Goal: Task Accomplishment & Management: Use online tool/utility

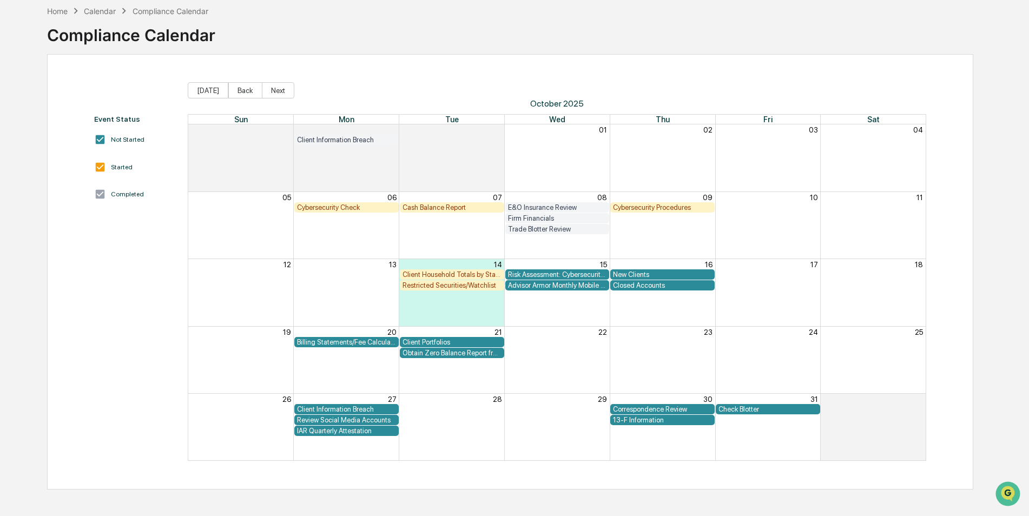
click at [329, 423] on div "Review Social Media Accounts" at bounding box center [346, 420] width 99 height 8
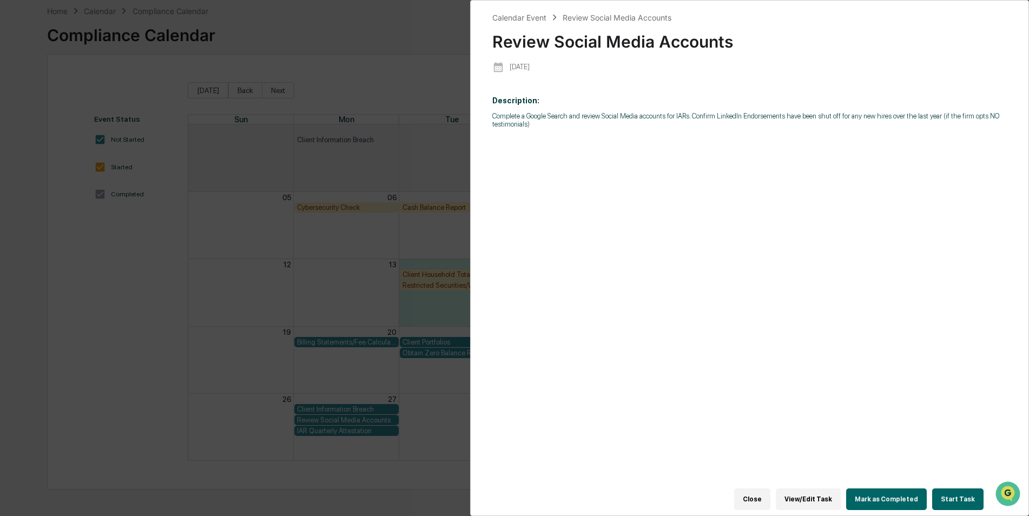
click at [968, 491] on button "Start Task" at bounding box center [957, 500] width 51 height 22
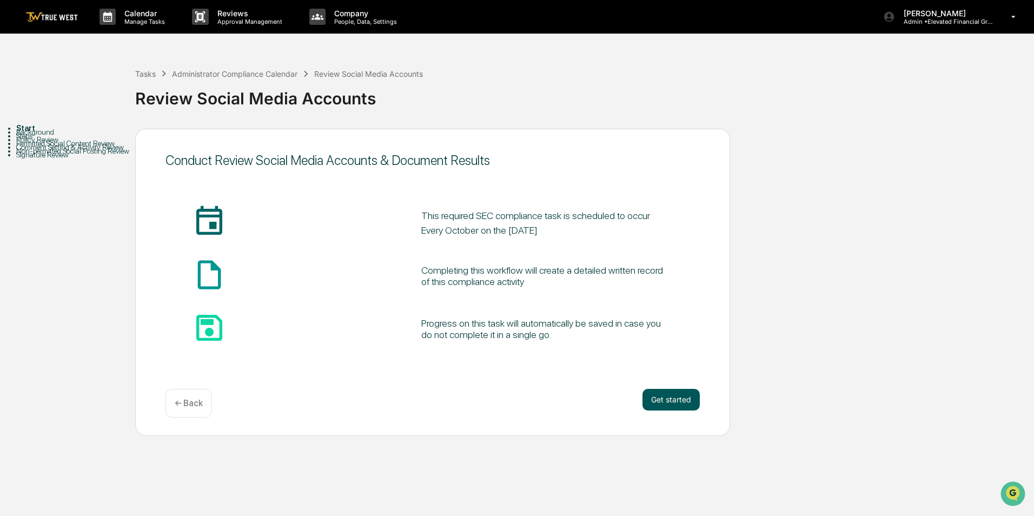
click at [676, 403] on button "Get started" at bounding box center [671, 400] width 57 height 22
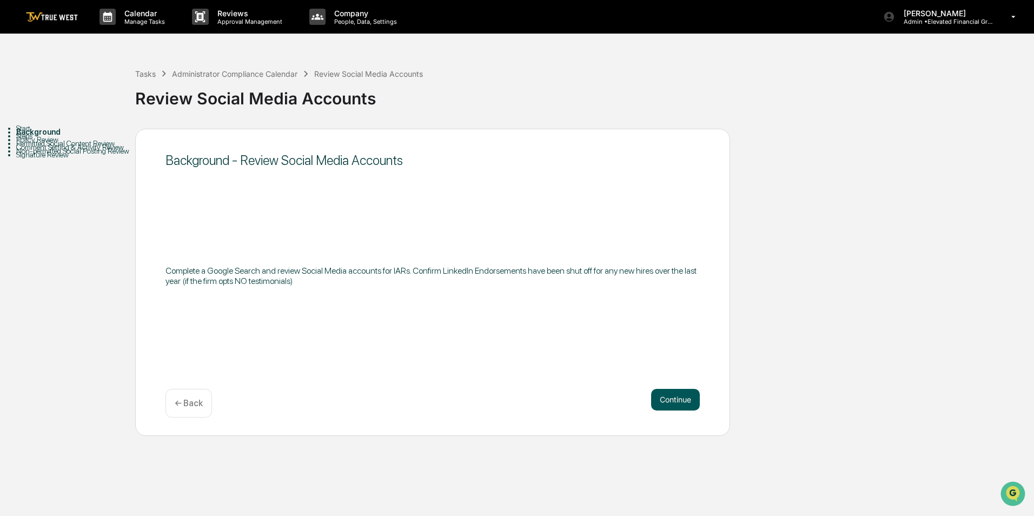
click at [661, 389] on button "Continue" at bounding box center [675, 400] width 49 height 22
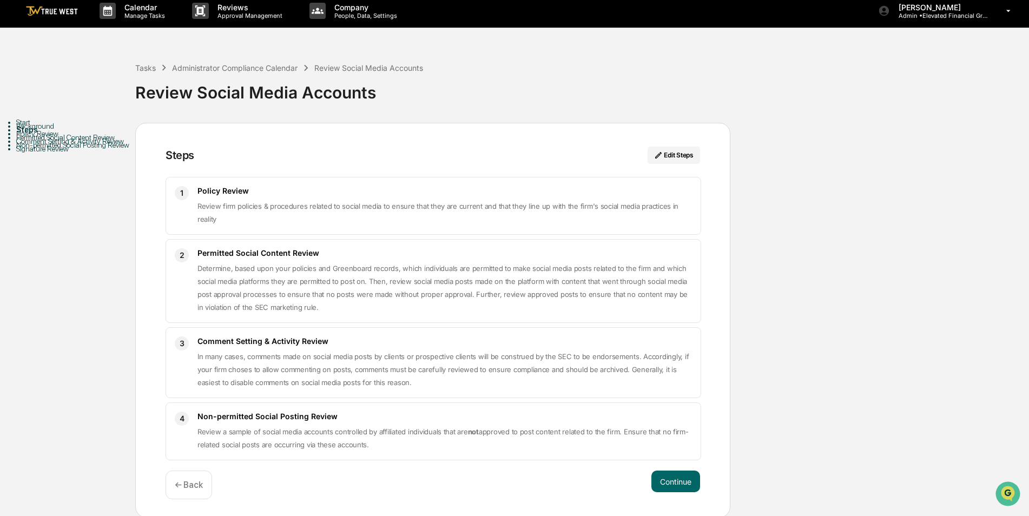
scroll to position [8, 0]
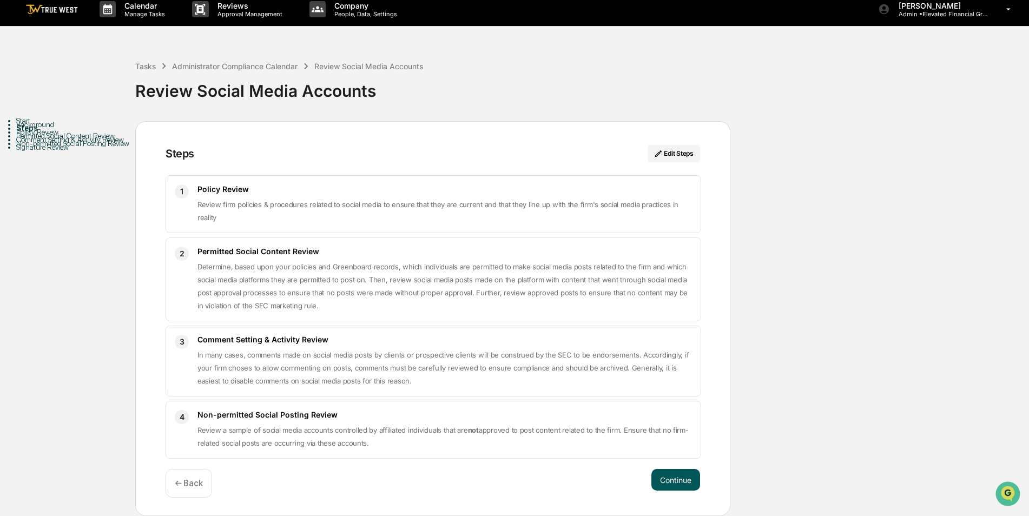
click at [685, 474] on button "Continue" at bounding box center [675, 480] width 49 height 22
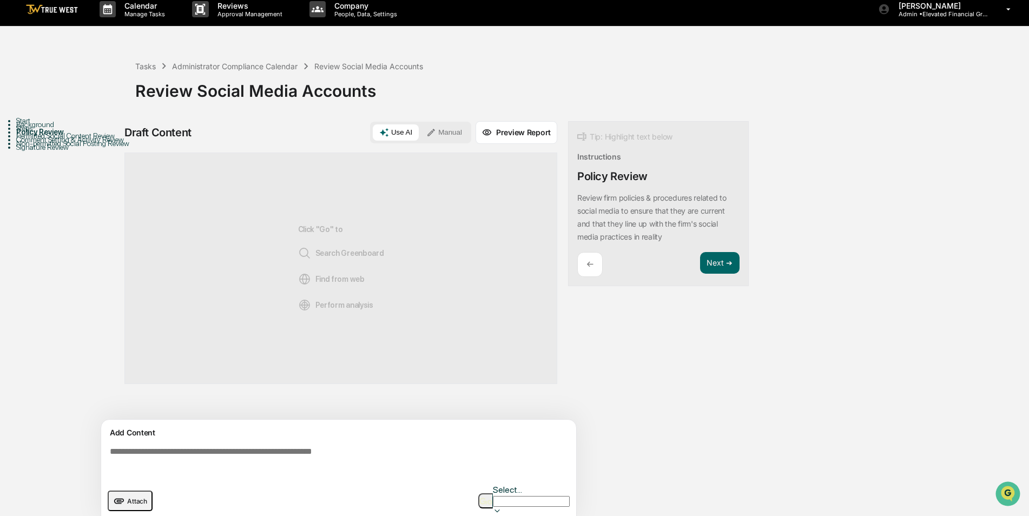
scroll to position [8, 0]
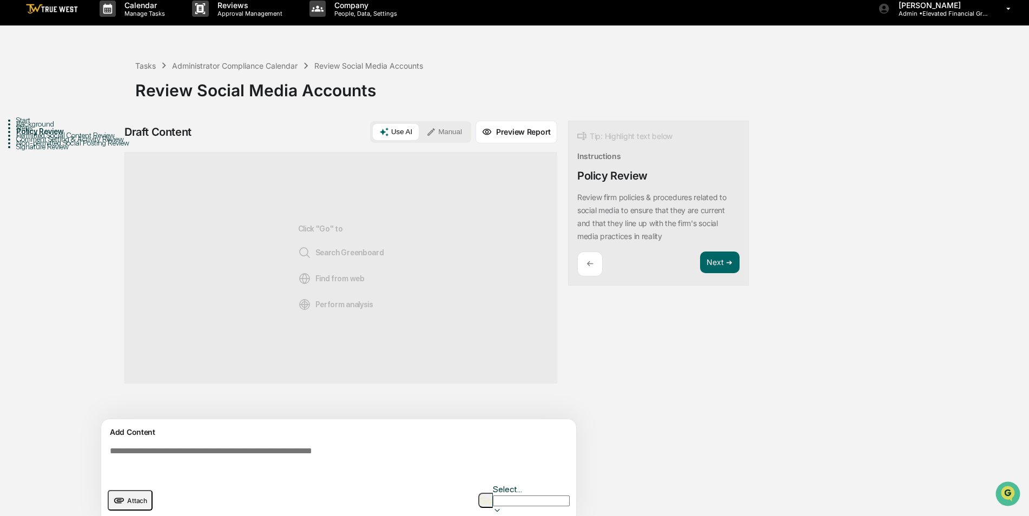
click at [452, 124] on button "Manual" at bounding box center [444, 132] width 49 height 16
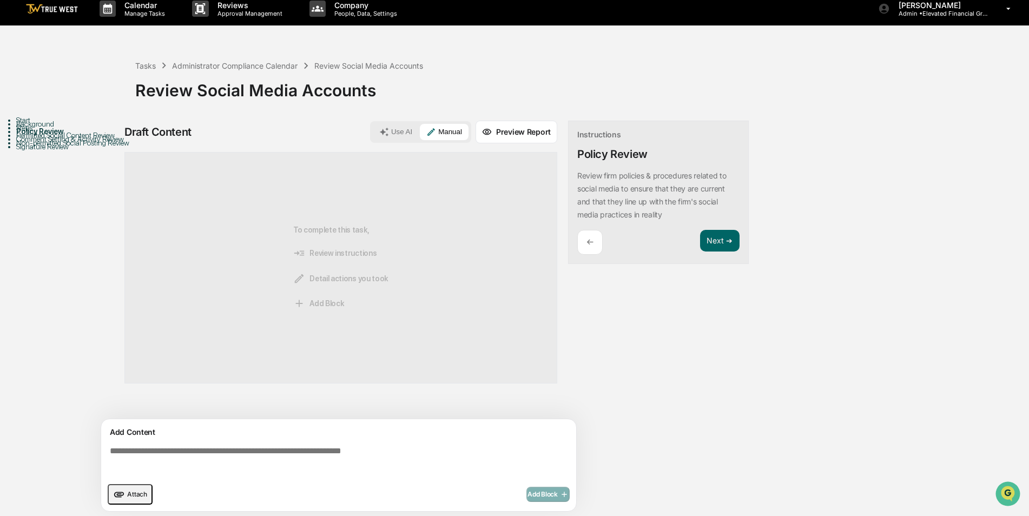
click at [291, 443] on textarea at bounding box center [341, 461] width 471 height 39
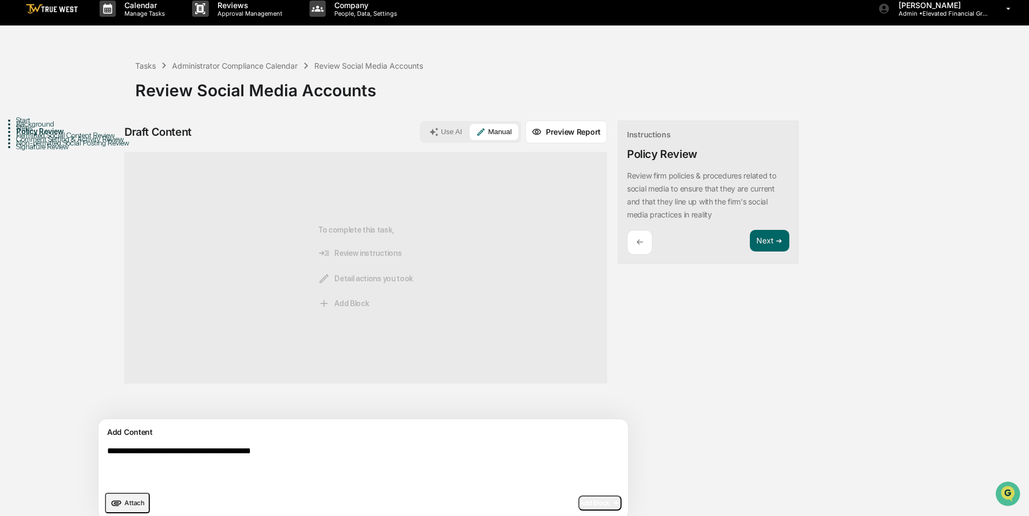
paste textarea "**********"
click at [355, 453] on textarea "**********" at bounding box center [338, 466] width 471 height 48
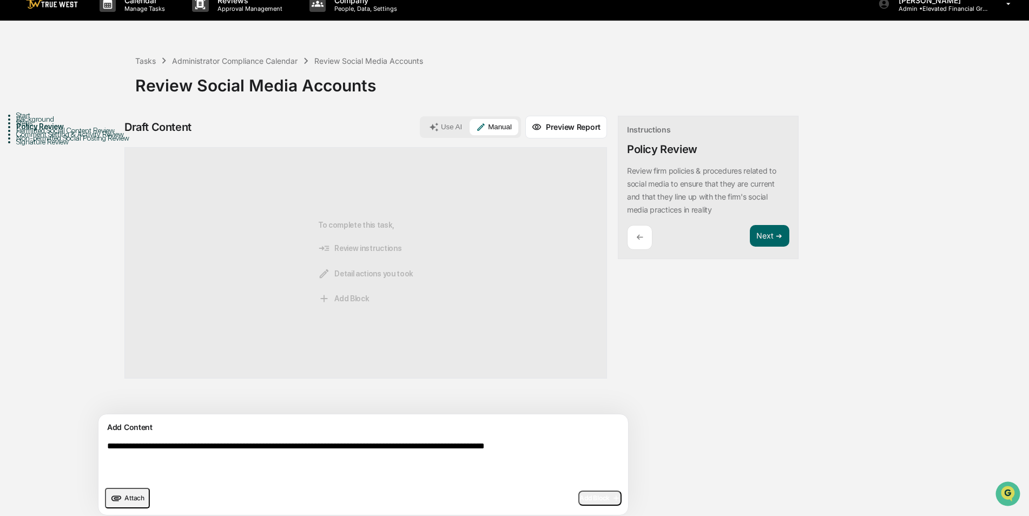
scroll to position [17, 0]
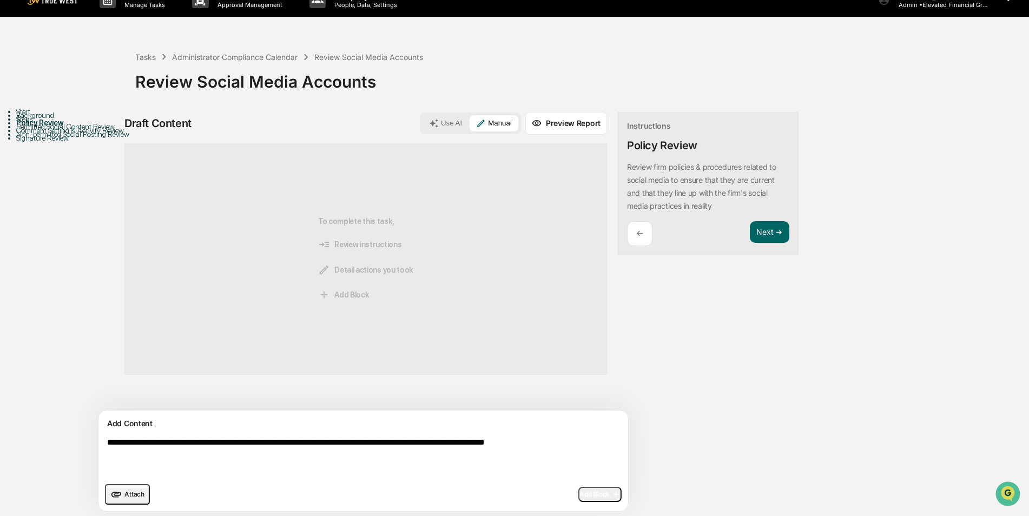
type textarea "**********"
click at [579, 490] on span "Add Block" at bounding box center [599, 494] width 41 height 9
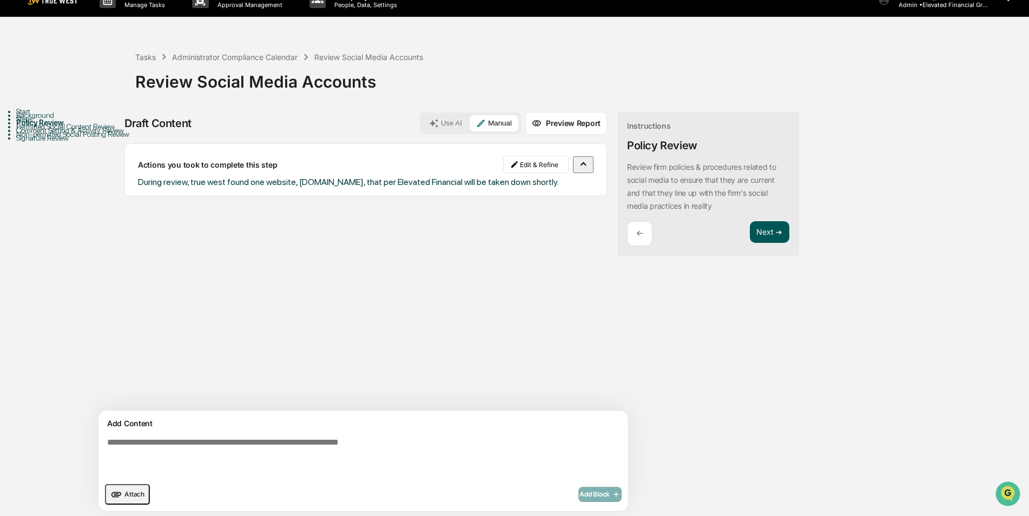
click at [750, 235] on button "Next ➔" at bounding box center [769, 232] width 39 height 22
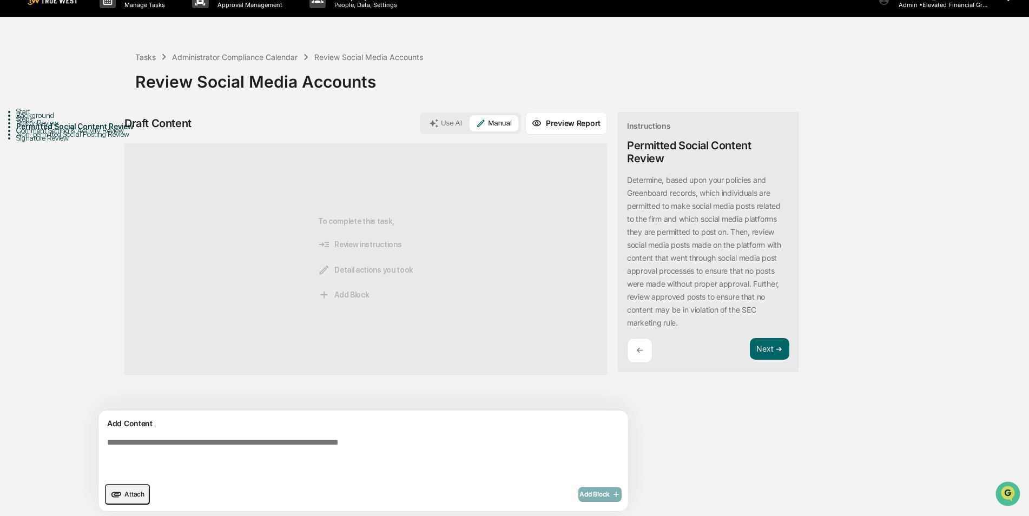
click at [530, 117] on button "Preview Report" at bounding box center [566, 123] width 82 height 23
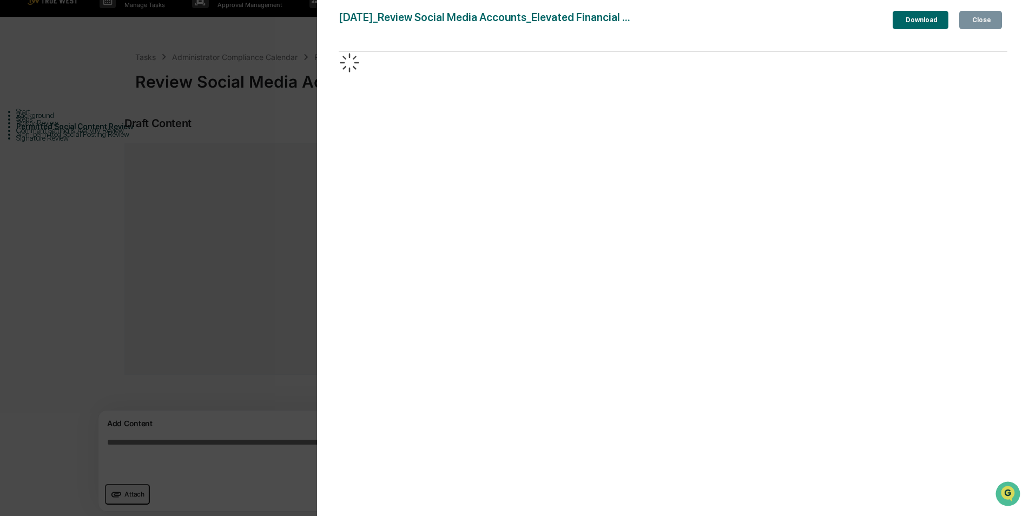
click at [975, 20] on div "Close" at bounding box center [980, 20] width 21 height 8
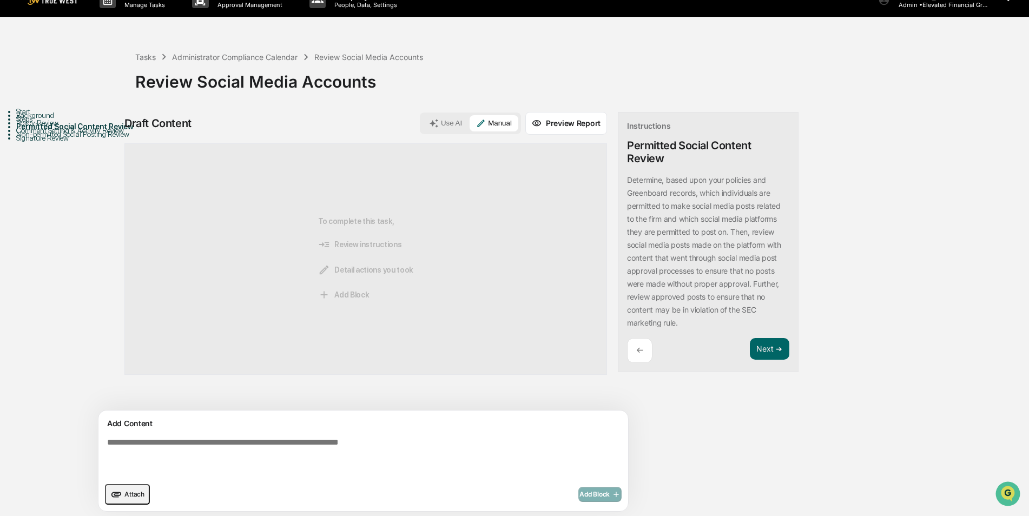
click at [135, 491] on span "Attach" at bounding box center [134, 494] width 20 height 8
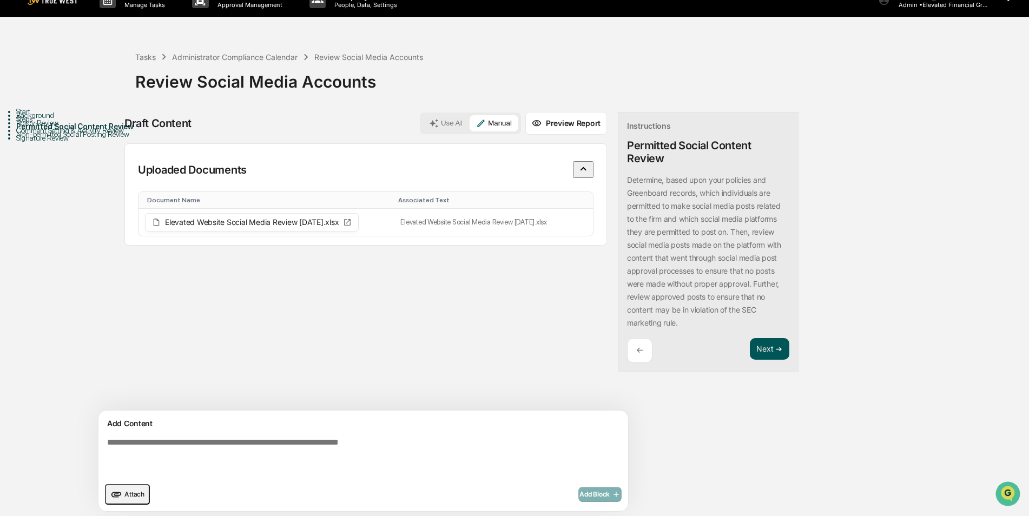
click at [750, 352] on button "Next ➔" at bounding box center [769, 349] width 39 height 22
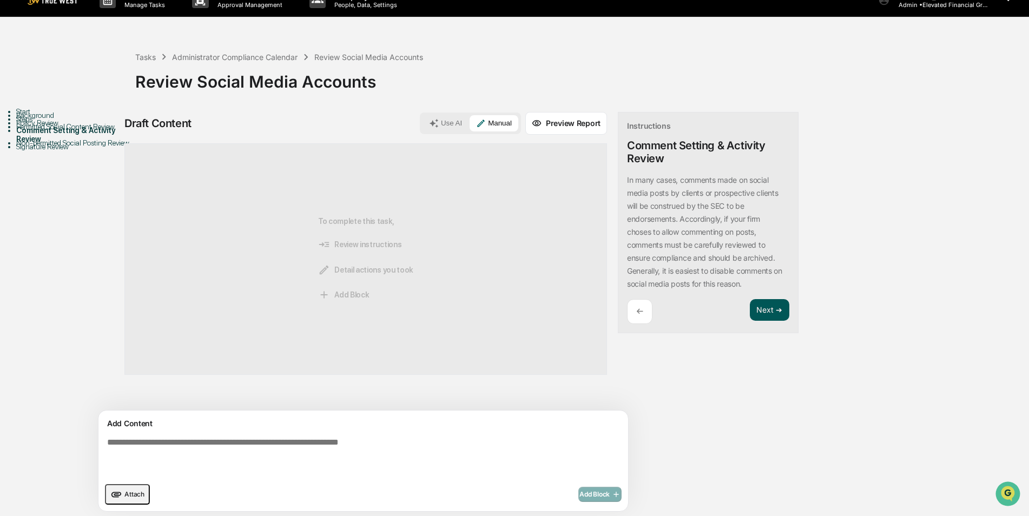
click at [750, 310] on button "Next ➔" at bounding box center [769, 310] width 39 height 22
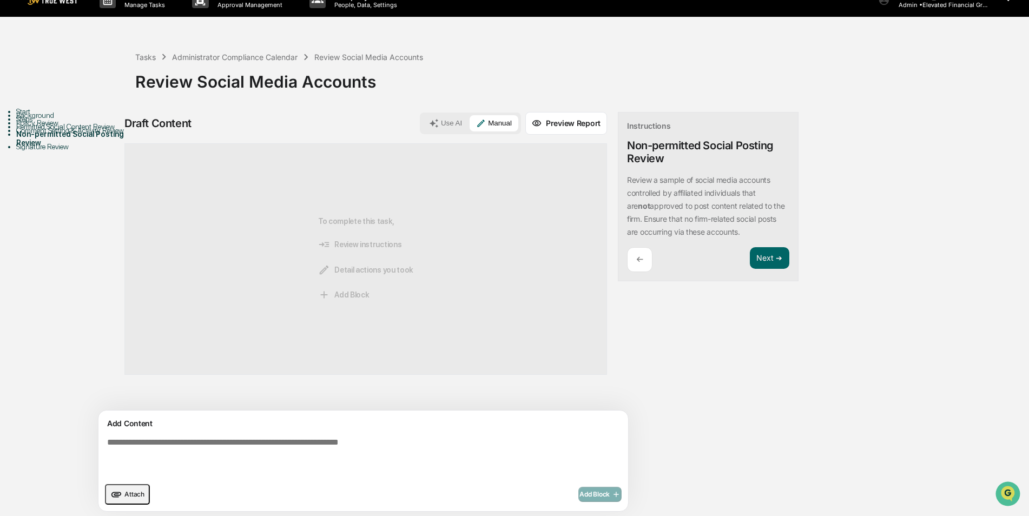
click at [88, 131] on div "Permitted Social Content Review" at bounding box center [75, 126] width 119 height 9
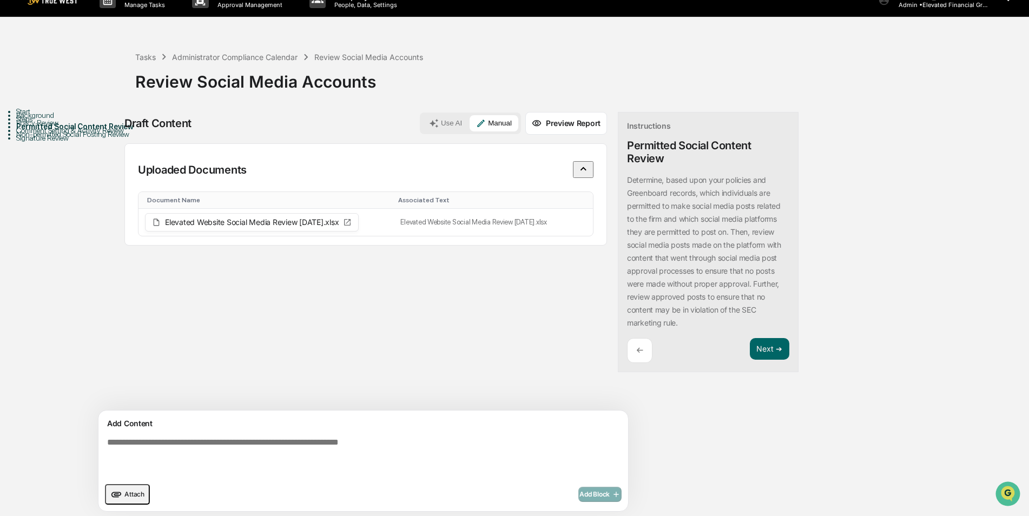
click at [88, 135] on div "Comment Setting & Activity Review" at bounding box center [75, 130] width 119 height 9
click at [750, 346] on button "Next ➔" at bounding box center [769, 349] width 39 height 22
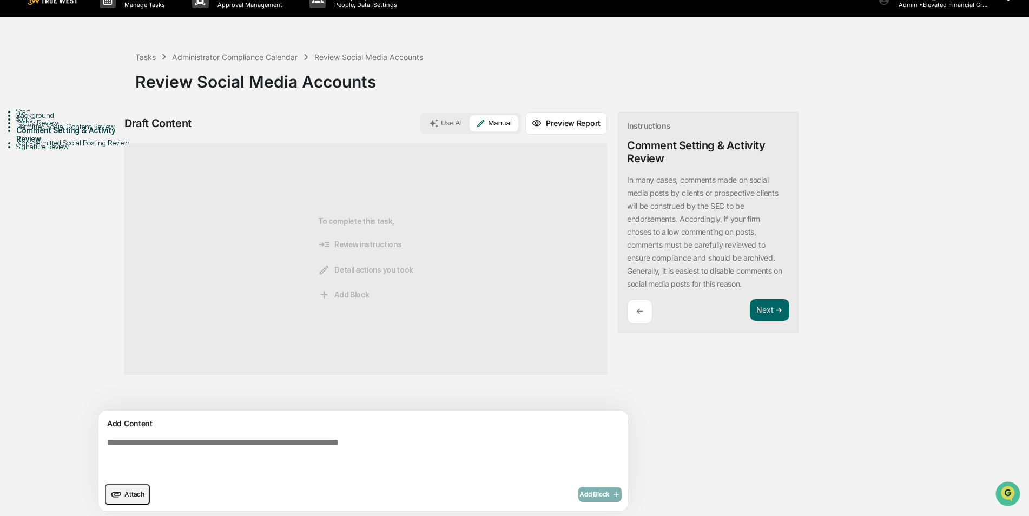
click at [280, 452] on textarea at bounding box center [338, 457] width 471 height 48
type textarea "**********"
click at [578, 488] on button "Add Block" at bounding box center [599, 494] width 43 height 15
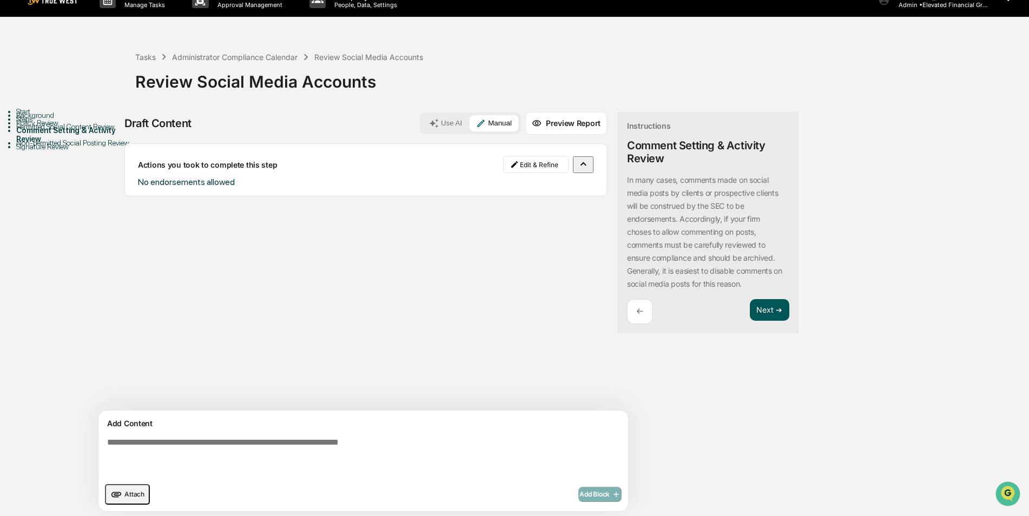
click at [750, 305] on button "Next ➔" at bounding box center [769, 310] width 39 height 22
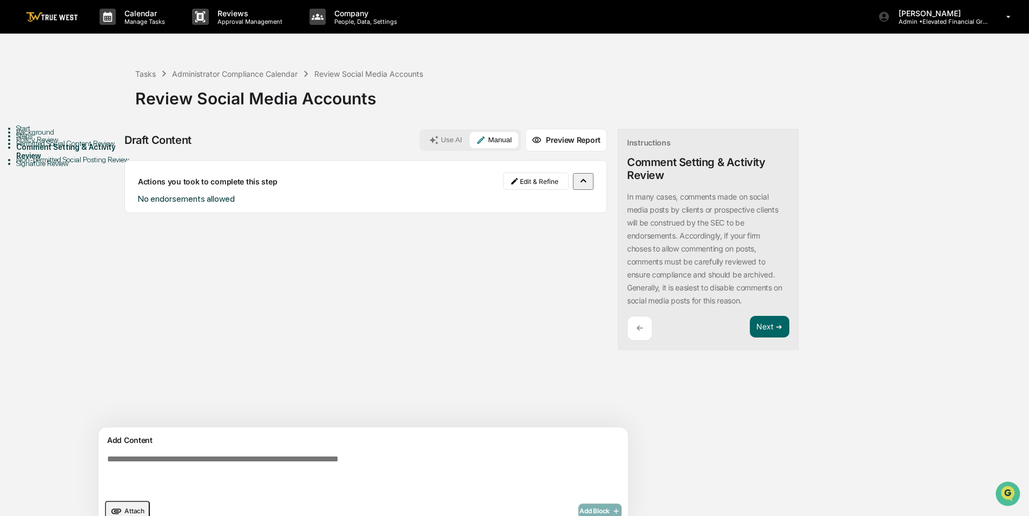
scroll to position [17, 0]
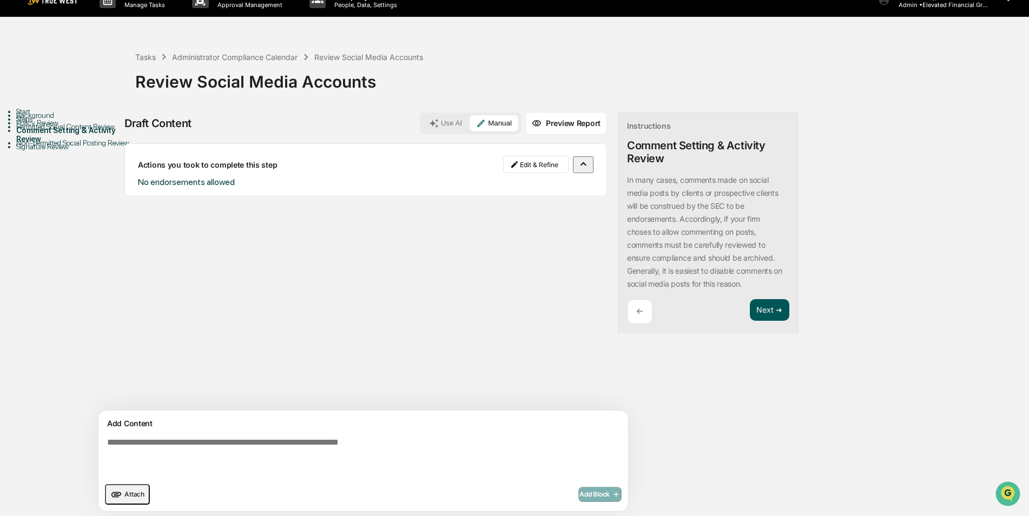
click at [750, 308] on button "Next ➔" at bounding box center [769, 310] width 39 height 22
click at [750, 320] on button "Next ➔" at bounding box center [769, 310] width 39 height 22
click at [56, 147] on div "Non-permitted Social Posting Review" at bounding box center [75, 143] width 119 height 9
click at [750, 320] on button "Next ➔" at bounding box center [769, 310] width 39 height 22
click at [750, 310] on button "Next ➔" at bounding box center [769, 310] width 39 height 22
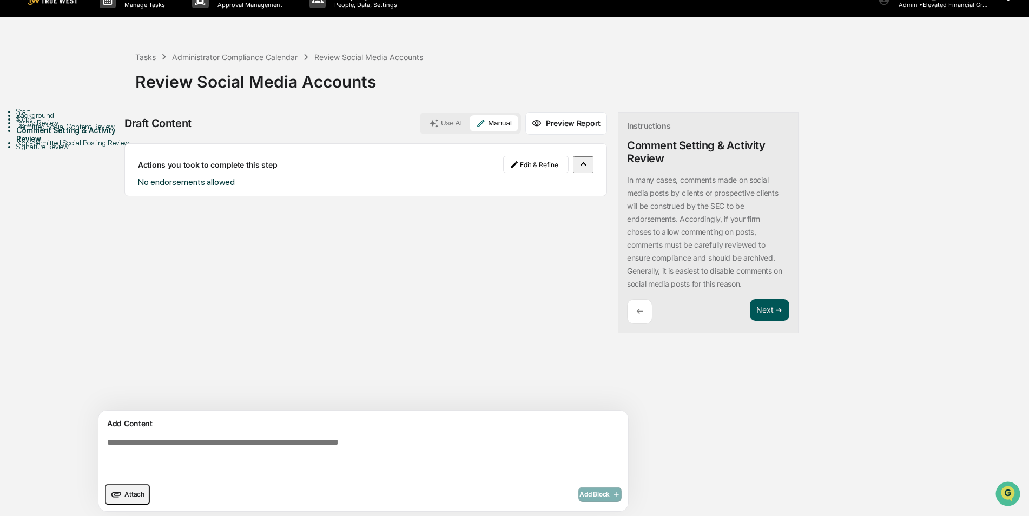
click at [750, 310] on button "Next ➔" at bounding box center [769, 310] width 39 height 22
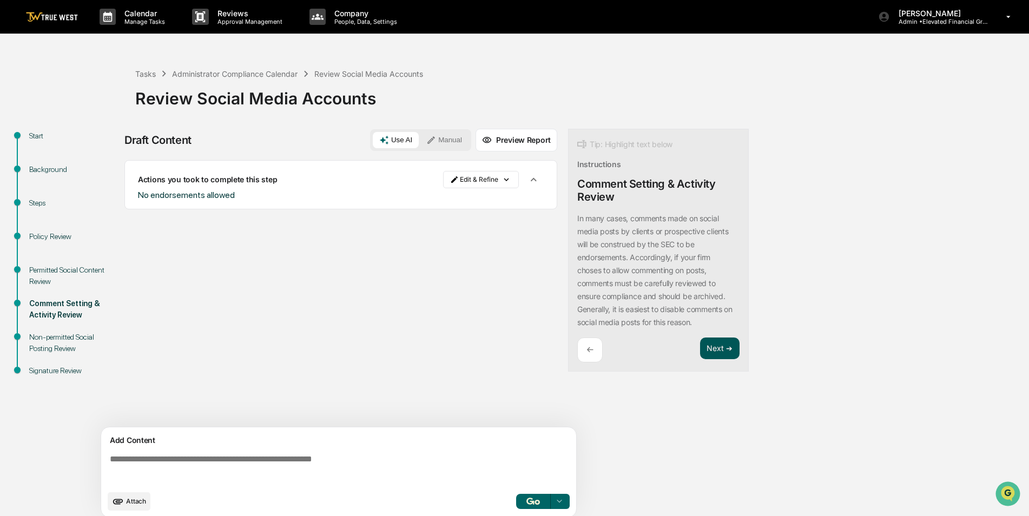
click at [723, 347] on button "Next ➔" at bounding box center [719, 349] width 39 height 22
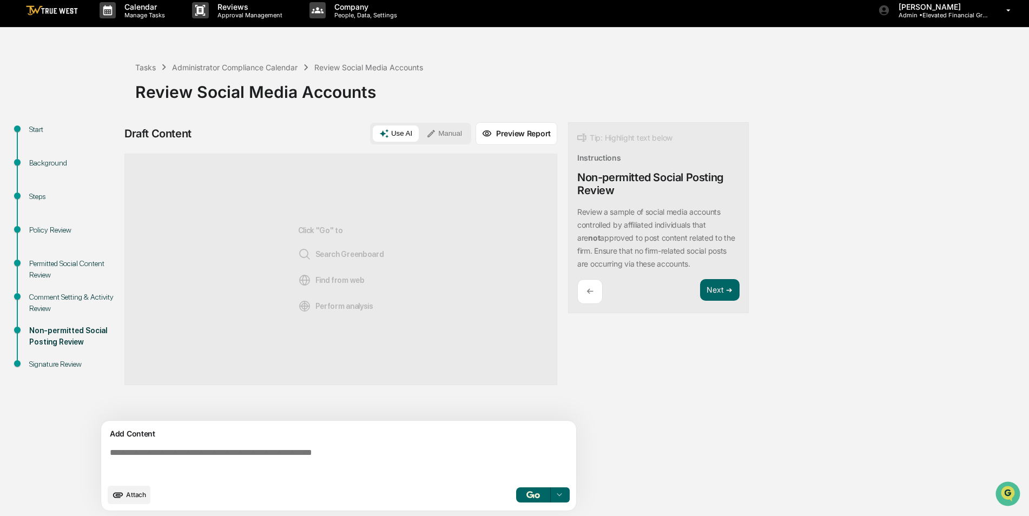
scroll to position [8, 0]
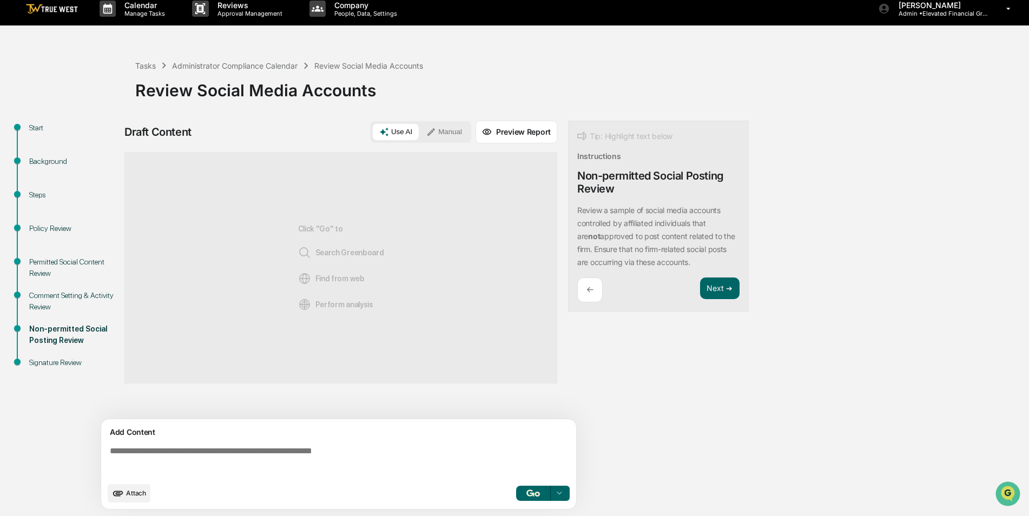
click at [329, 451] on textarea at bounding box center [341, 461] width 471 height 39
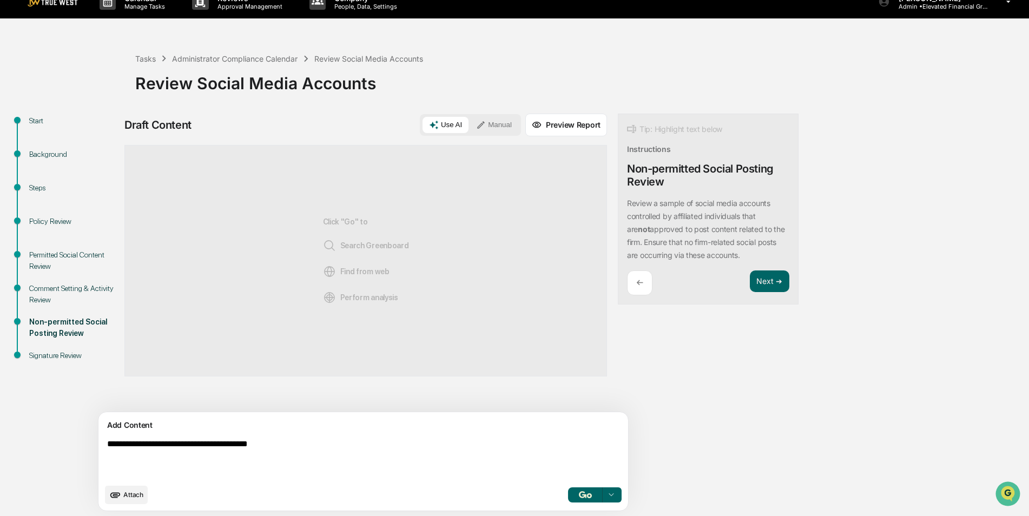
scroll to position [17, 0]
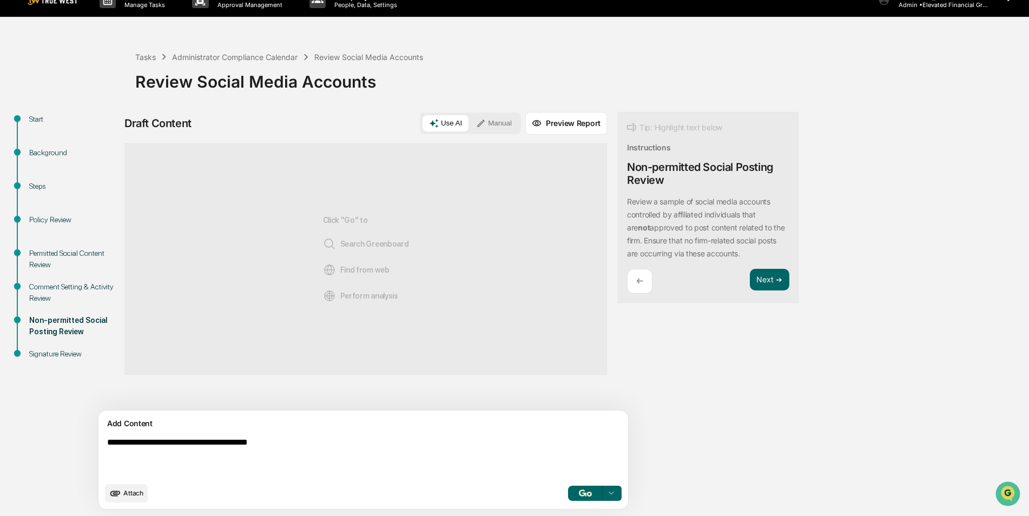
type textarea "**********"
click at [568, 492] on button "button" at bounding box center [585, 493] width 35 height 15
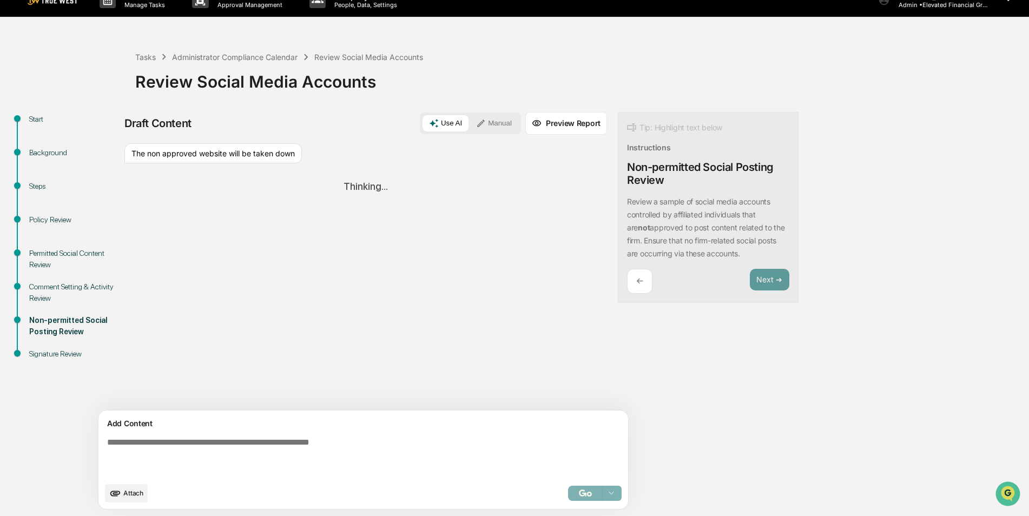
click at [476, 121] on icon at bounding box center [481, 123] width 10 height 10
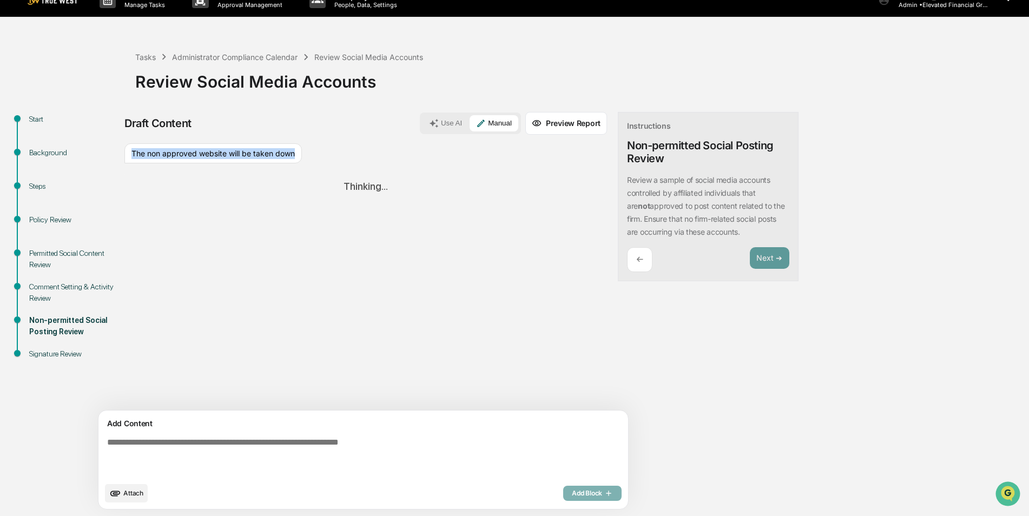
drag, startPoint x: 294, startPoint y: 152, endPoint x: 130, endPoint y: 156, distance: 164.0
click at [130, 156] on div "The non approved website will be taken down" at bounding box center [212, 153] width 177 height 21
copy div "The non approved website will be taken down"
click at [346, 432] on div "Add Content Attach Add Block" at bounding box center [363, 460] width 530 height 98
click at [366, 451] on textarea at bounding box center [338, 457] width 471 height 48
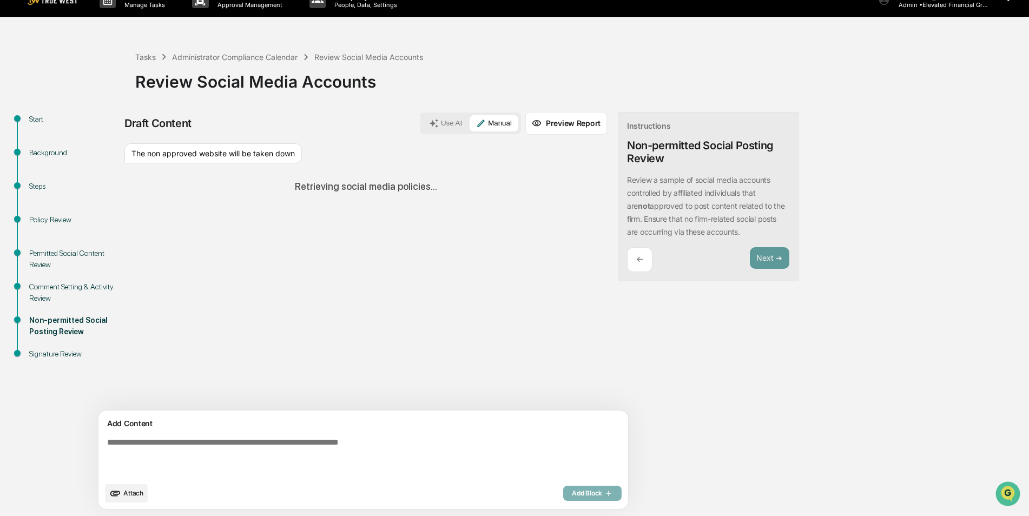
paste textarea "**********"
type textarea "**********"
click at [423, 124] on button "Use AI" at bounding box center [446, 123] width 46 height 16
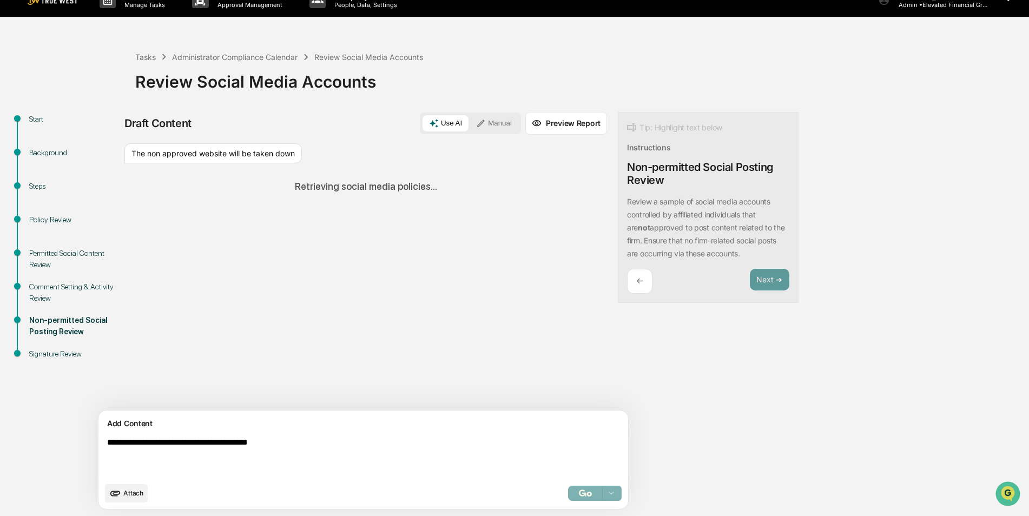
click at [476, 123] on icon at bounding box center [481, 123] width 10 height 10
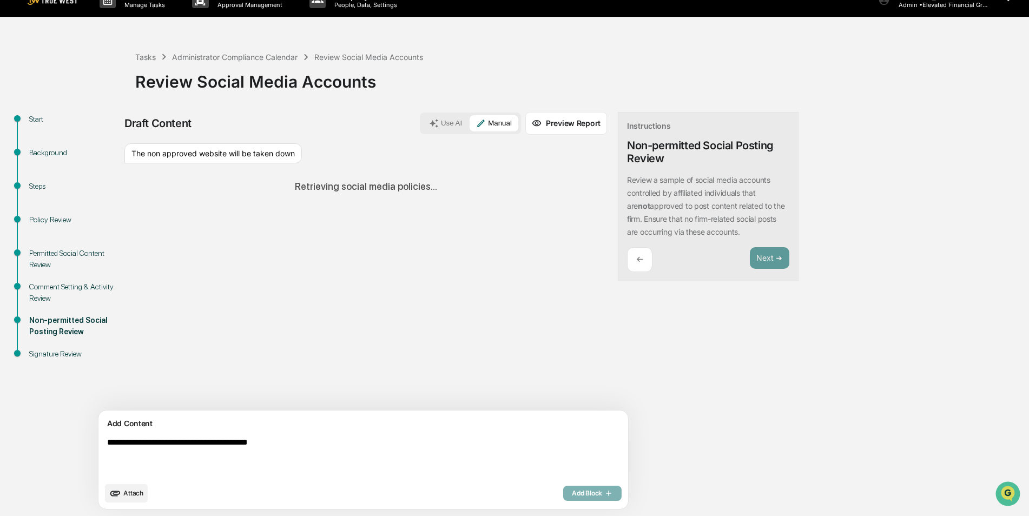
click at [357, 445] on textarea "**********" at bounding box center [338, 457] width 471 height 48
click at [423, 123] on button "Use AI" at bounding box center [446, 123] width 46 height 16
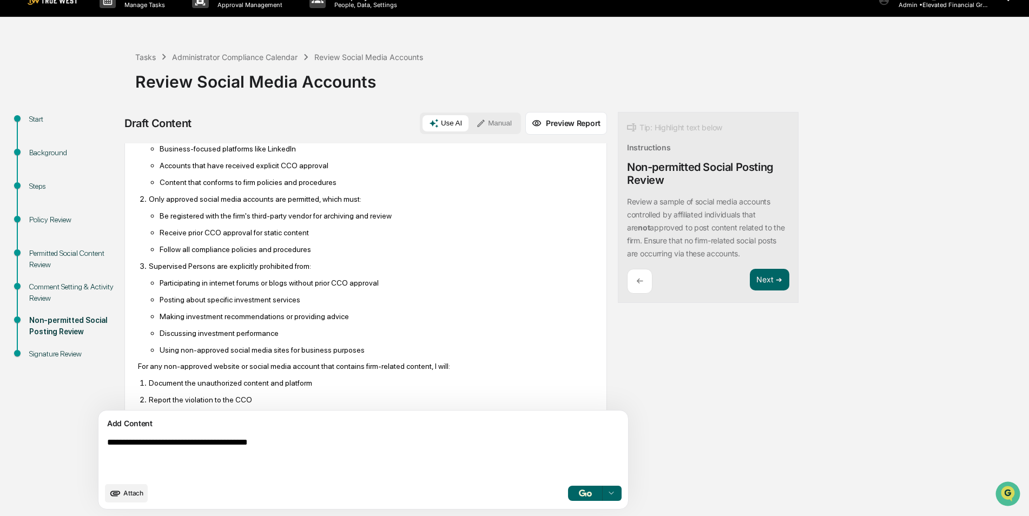
scroll to position [201, 0]
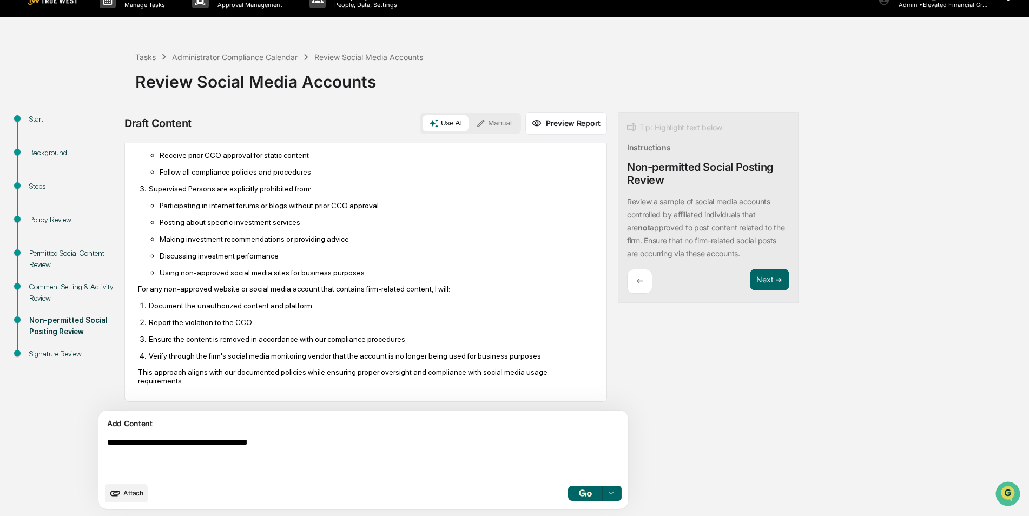
click at [470, 119] on button "Manual" at bounding box center [494, 123] width 49 height 16
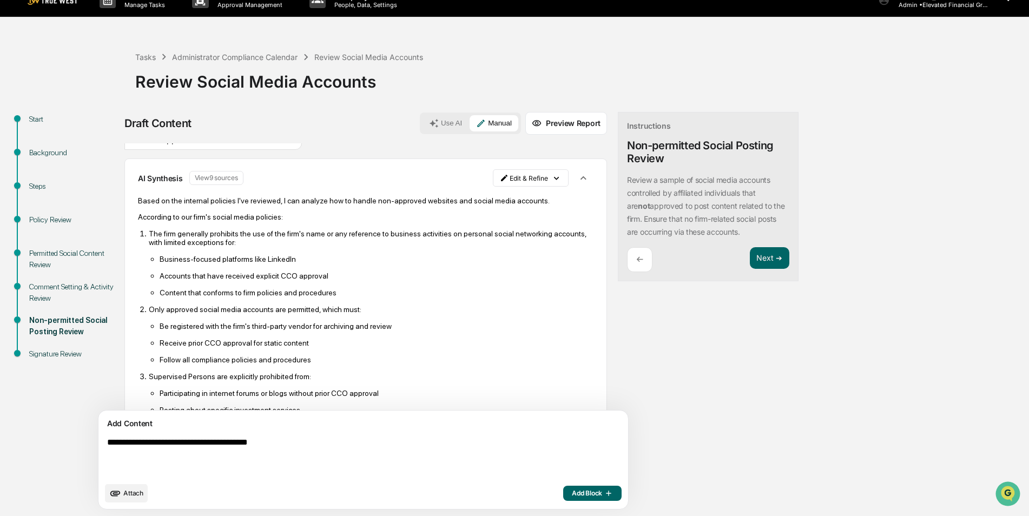
scroll to position [0, 0]
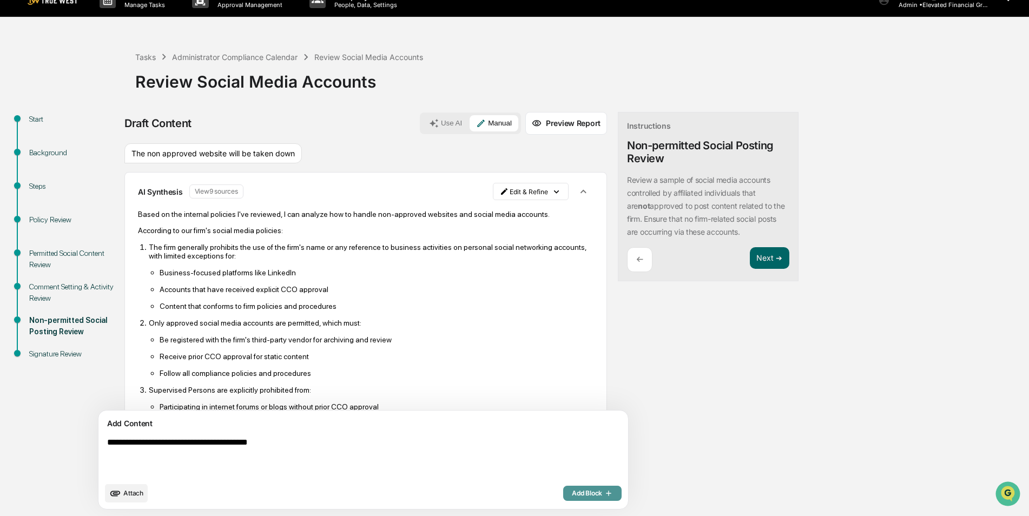
click at [572, 496] on span "Add Block" at bounding box center [592, 493] width 41 height 9
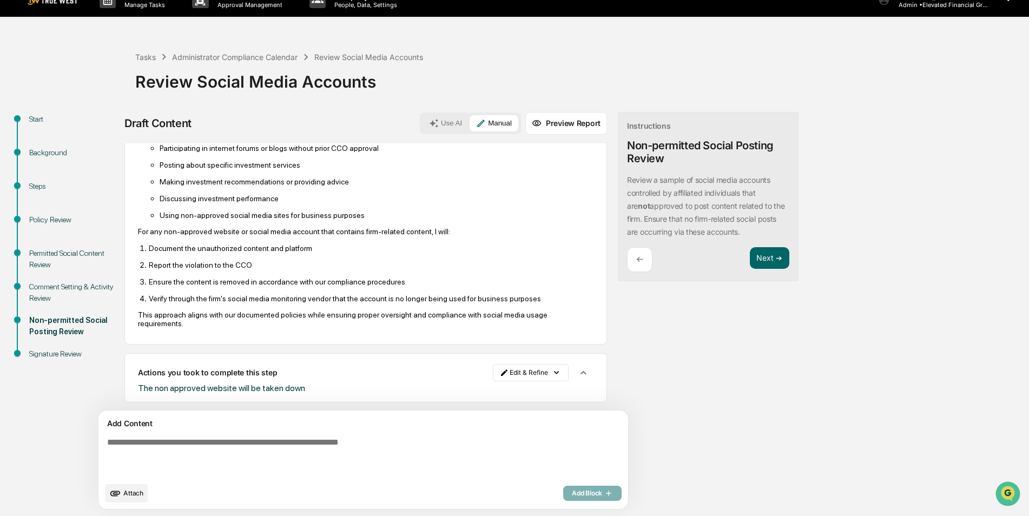
scroll to position [259, 0]
click at [750, 258] on button "Next ➔" at bounding box center [769, 258] width 39 height 22
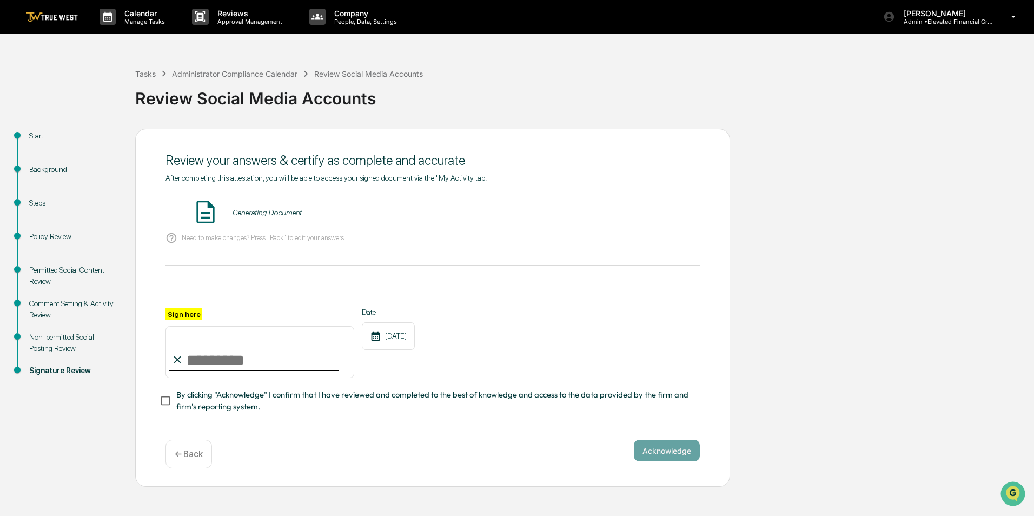
click at [234, 365] on input "Sign here" at bounding box center [260, 352] width 189 height 52
type input "**********"
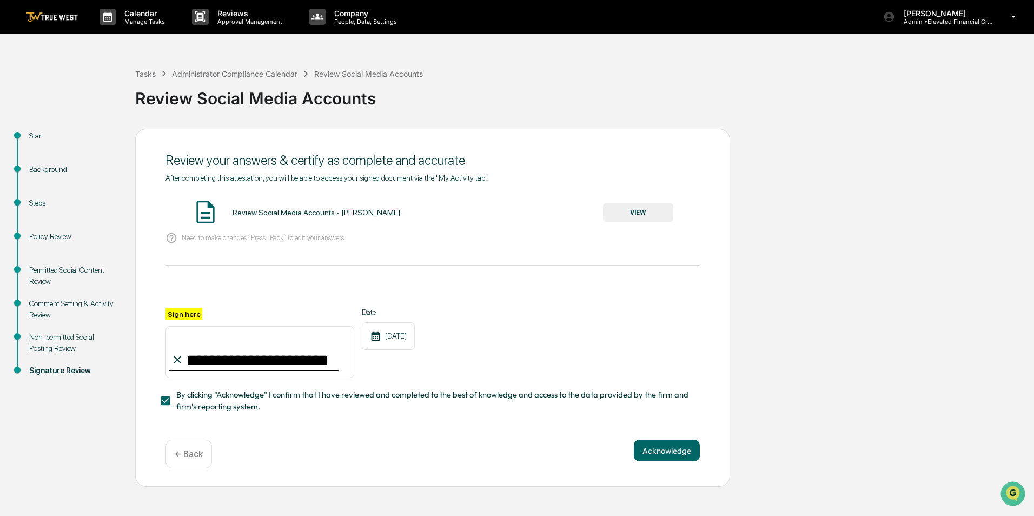
click at [636, 214] on button "VIEW" at bounding box center [638, 212] width 70 height 18
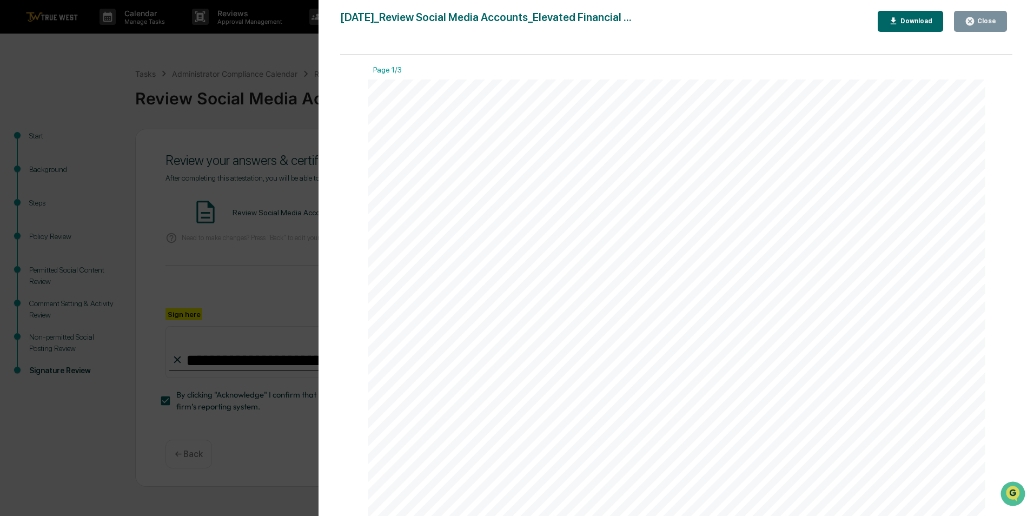
click at [977, 28] on button "Close" at bounding box center [980, 21] width 53 height 21
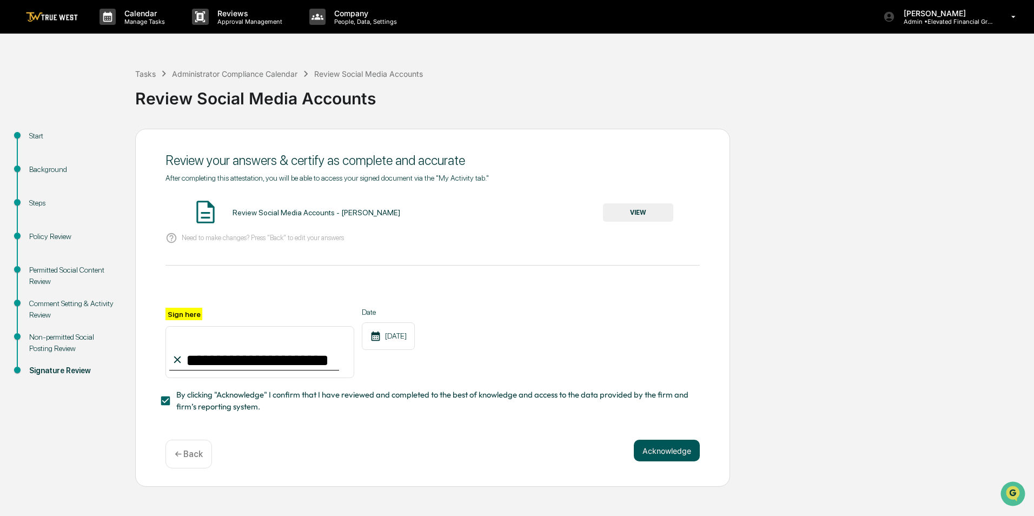
click at [675, 460] on button "Acknowledge" at bounding box center [667, 451] width 66 height 22
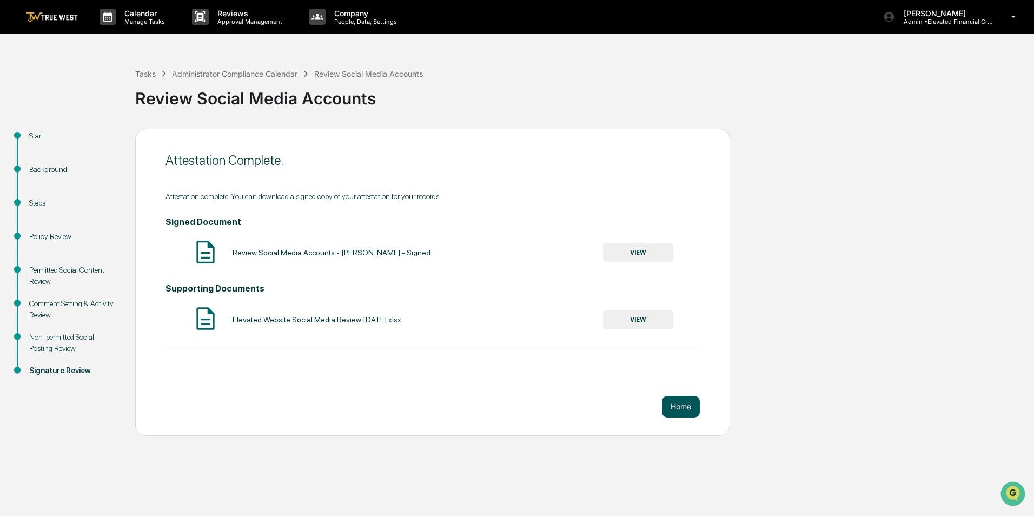
click at [678, 403] on button "Home" at bounding box center [681, 407] width 38 height 22
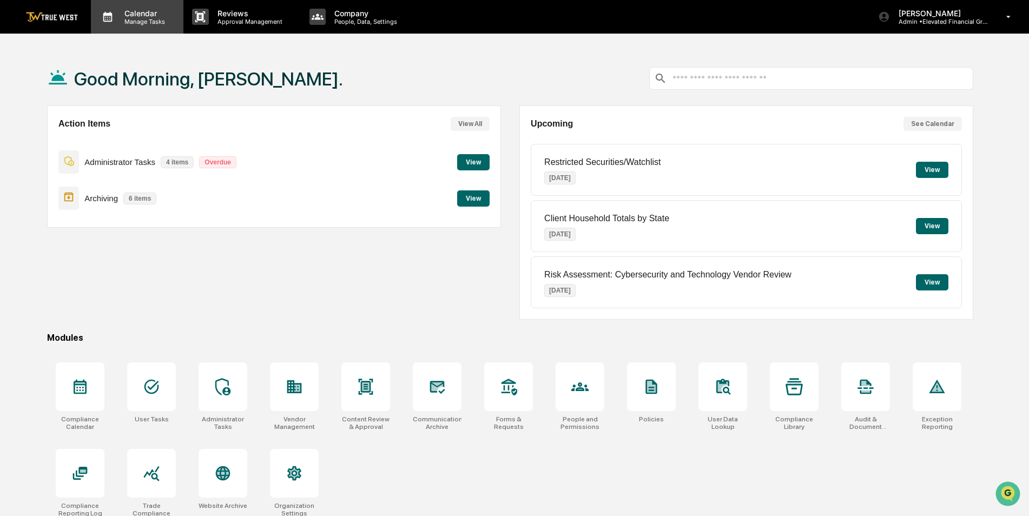
click at [150, 26] on div "Calendar Manage Tasks" at bounding box center [137, 17] width 93 height 34
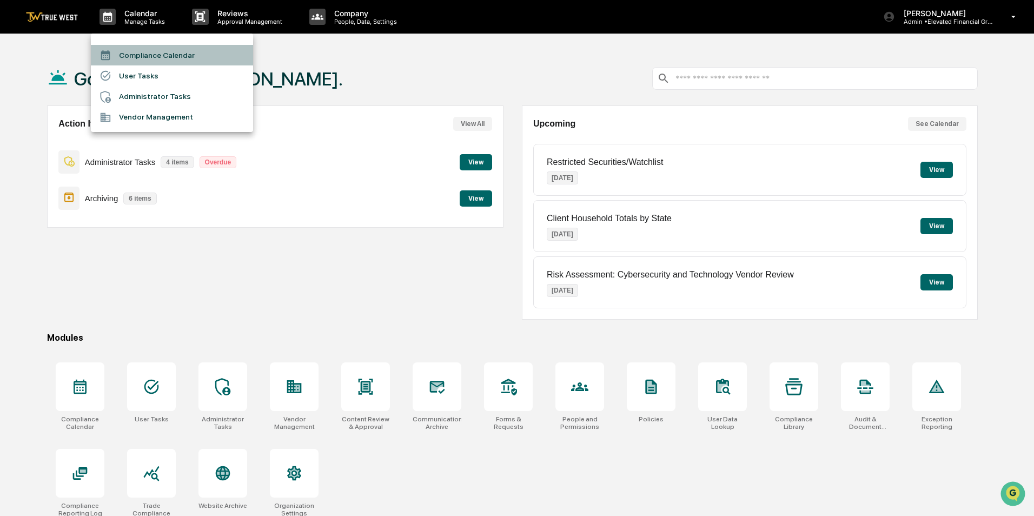
click at [157, 52] on li "Compliance Calendar" at bounding box center [172, 55] width 162 height 21
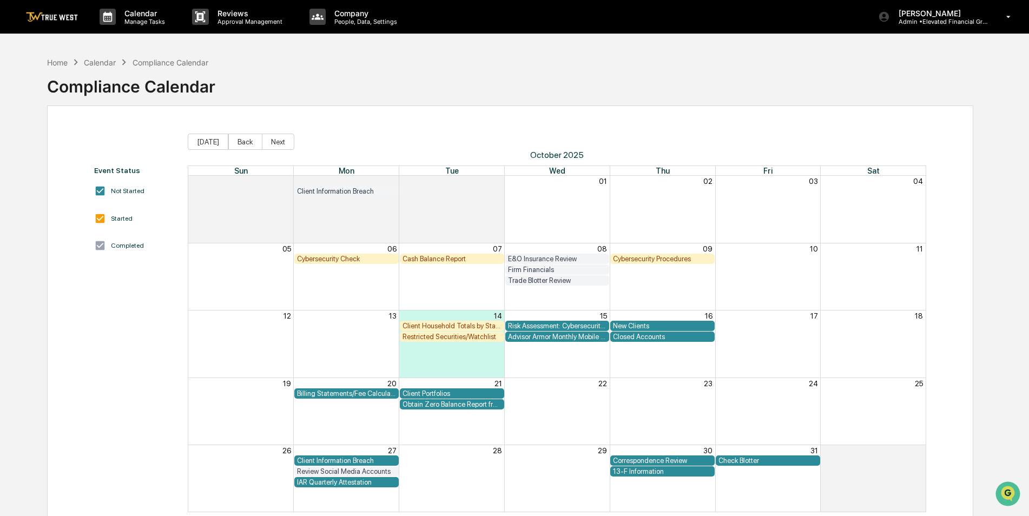
click at [622, 337] on div "Closed Accounts" at bounding box center [662, 337] width 99 height 8
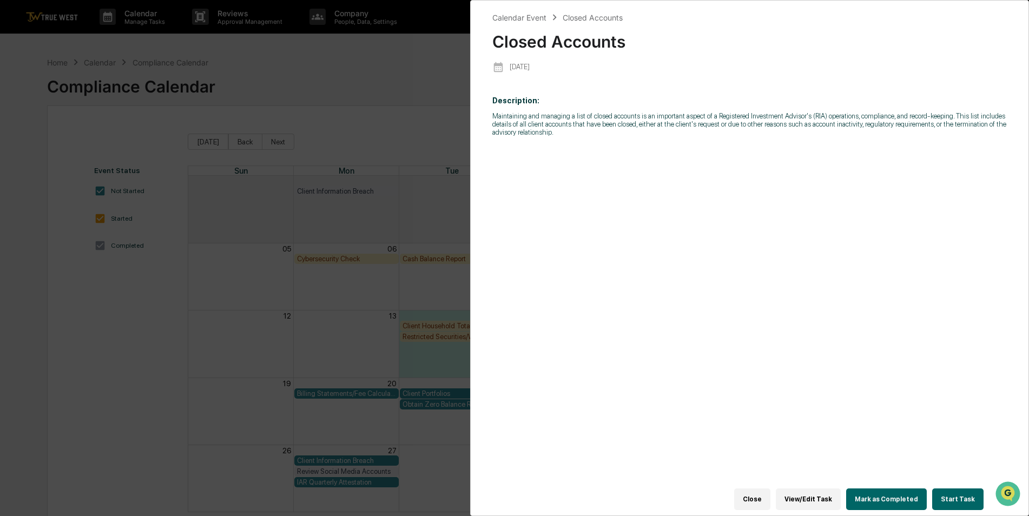
click at [944, 496] on button "Start Task" at bounding box center [957, 500] width 51 height 22
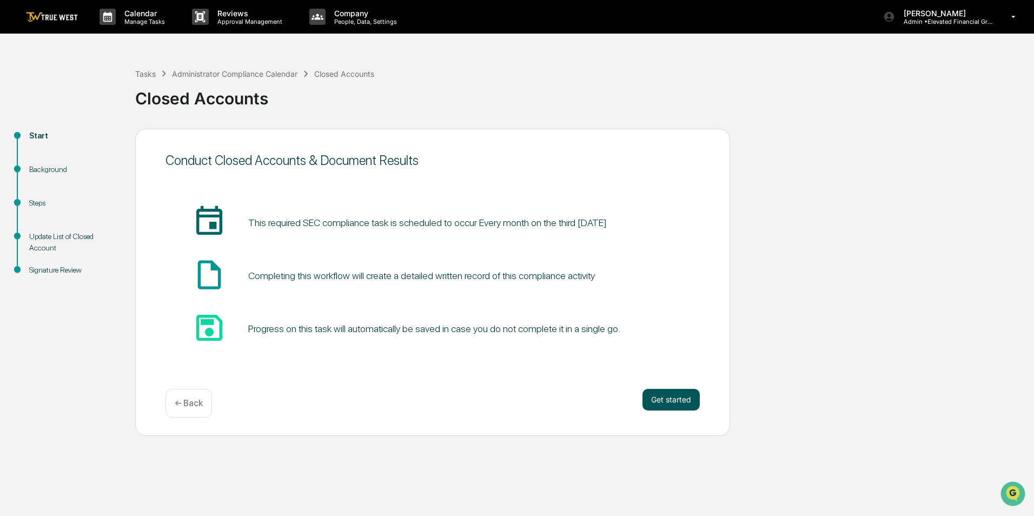
click at [675, 394] on button "Get started" at bounding box center [671, 400] width 57 height 22
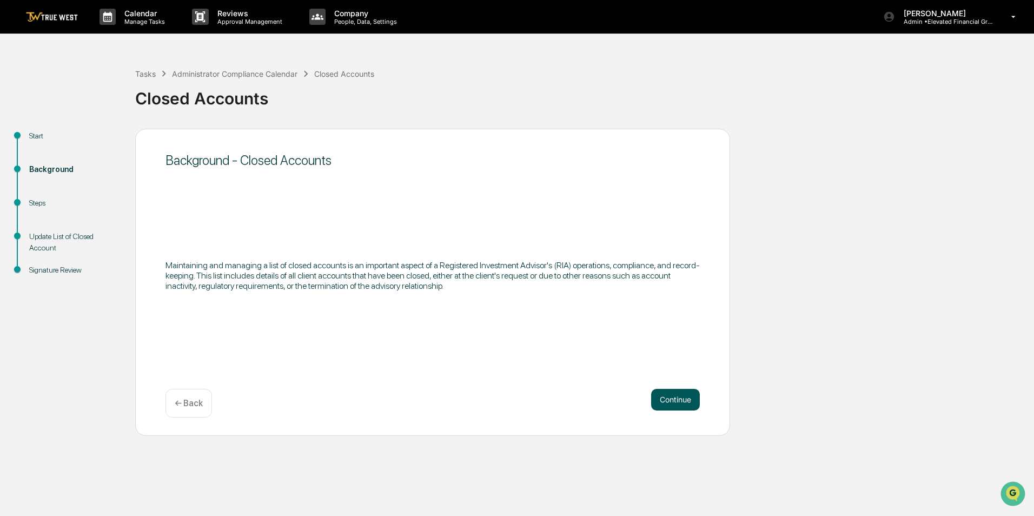
click at [677, 393] on button "Continue" at bounding box center [675, 400] width 49 height 22
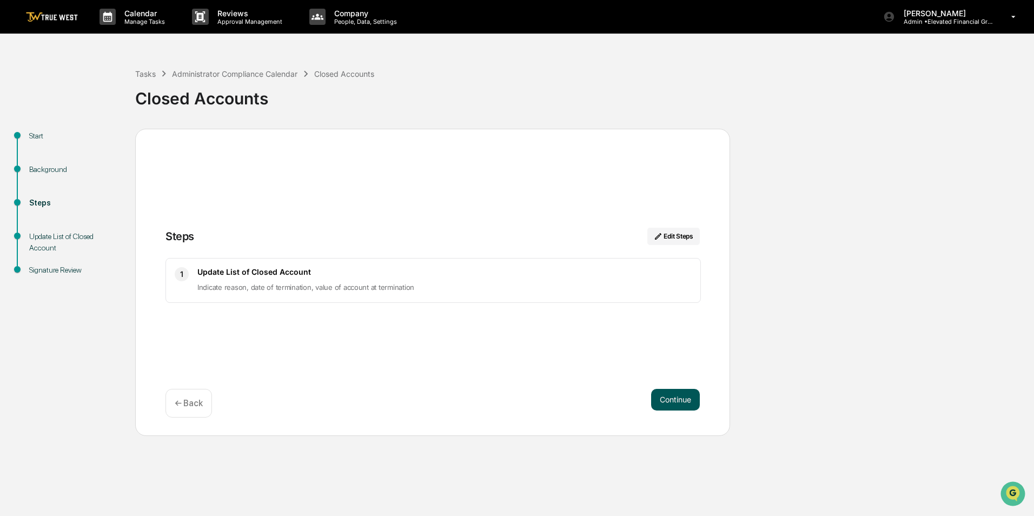
click at [673, 402] on button "Continue" at bounding box center [675, 400] width 49 height 22
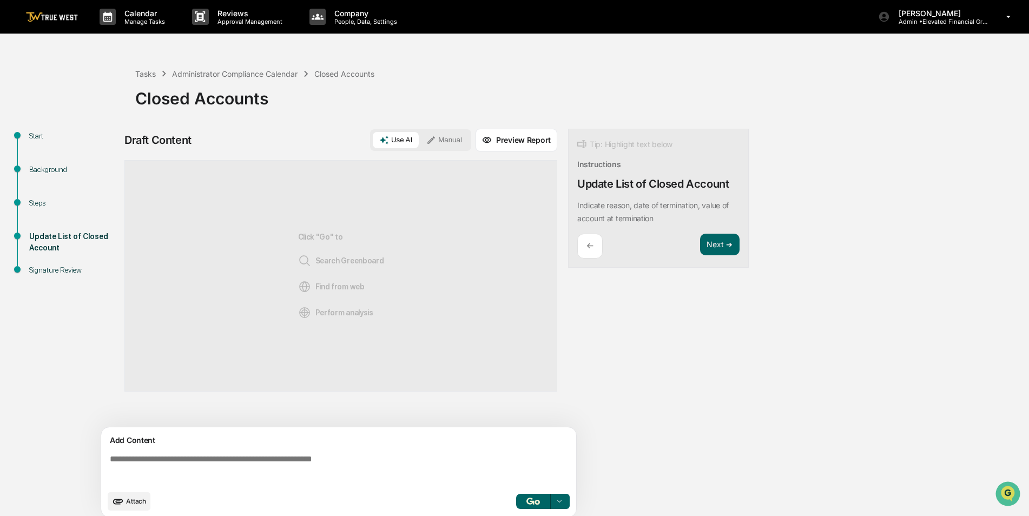
click at [445, 141] on button "Manual" at bounding box center [444, 140] width 49 height 16
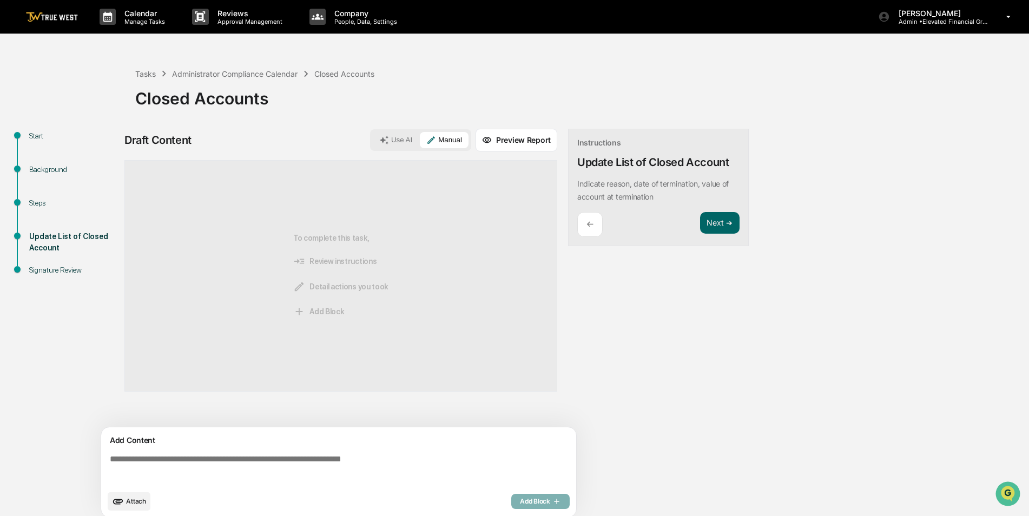
click at [379, 471] on textarea at bounding box center [341, 469] width 471 height 39
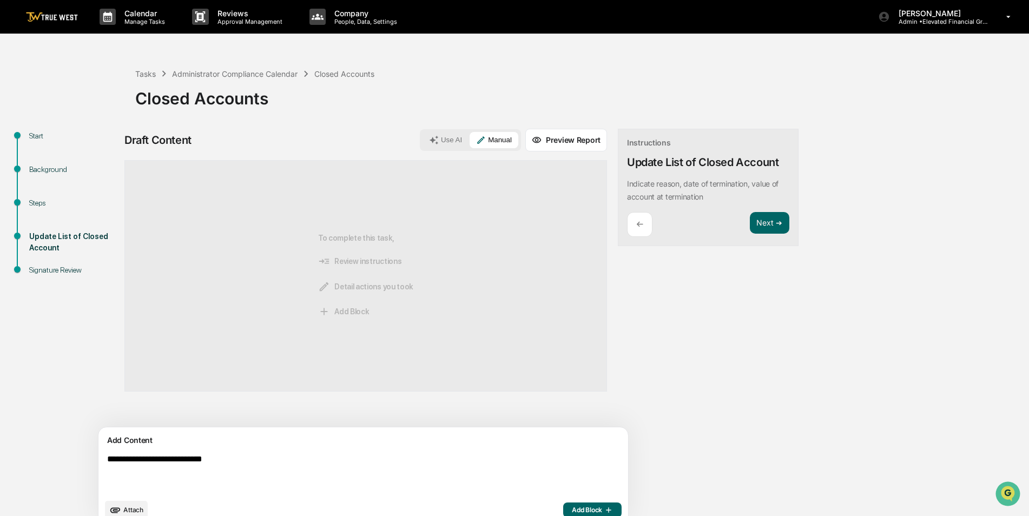
type textarea "**********"
click at [572, 510] on span "Add Block" at bounding box center [592, 510] width 41 height 9
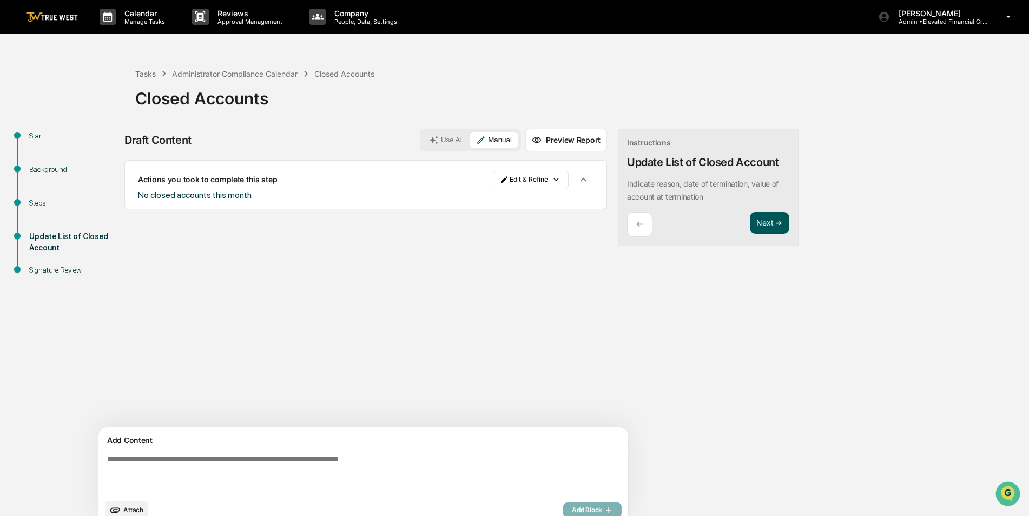
click at [750, 220] on button "Next ➔" at bounding box center [769, 223] width 39 height 22
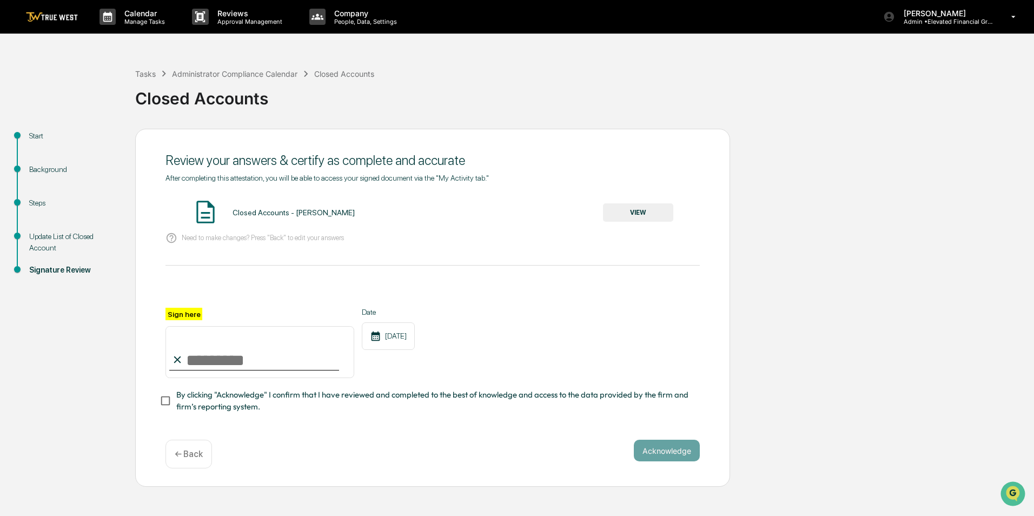
click at [218, 357] on input "Sign here" at bounding box center [260, 352] width 189 height 52
type input "**********"
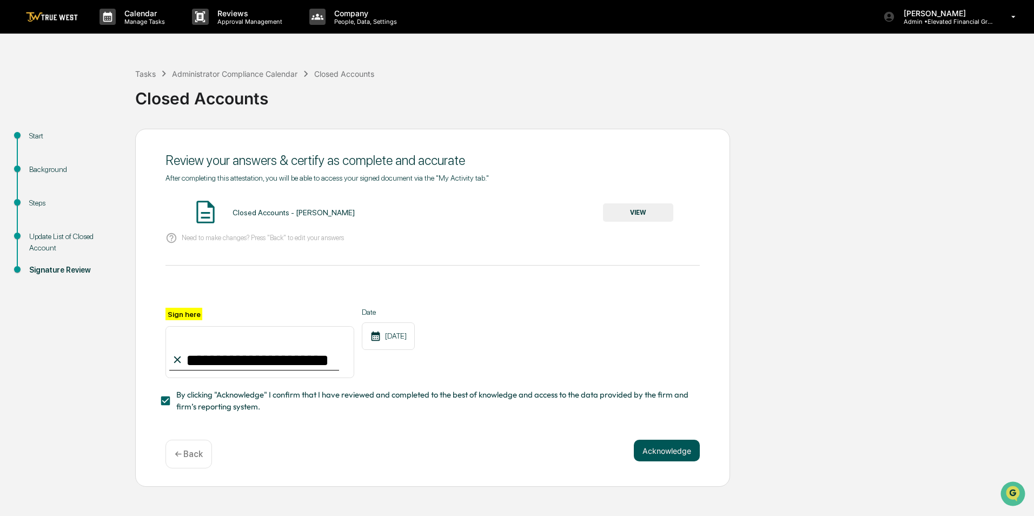
click at [674, 447] on button "Acknowledge" at bounding box center [667, 451] width 66 height 22
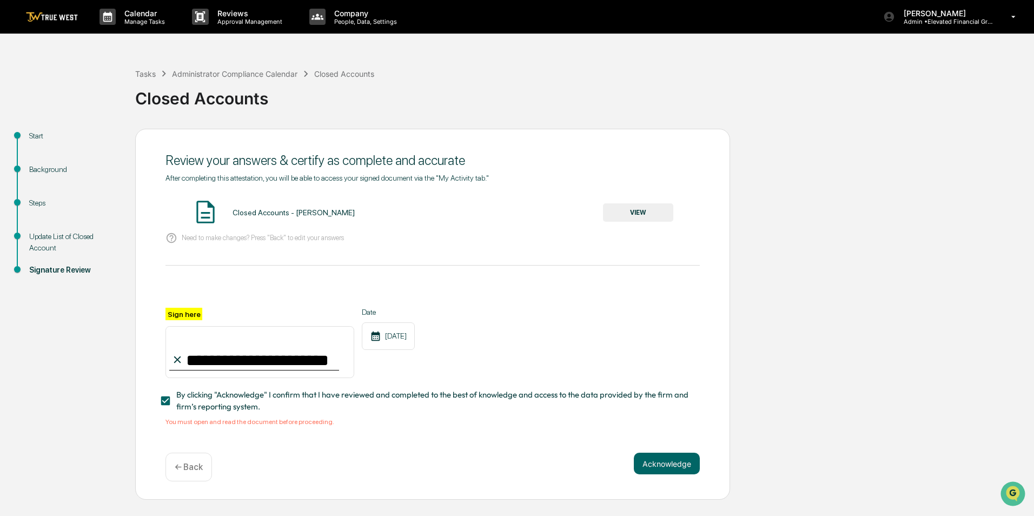
click at [621, 214] on button "VIEW" at bounding box center [638, 212] width 70 height 18
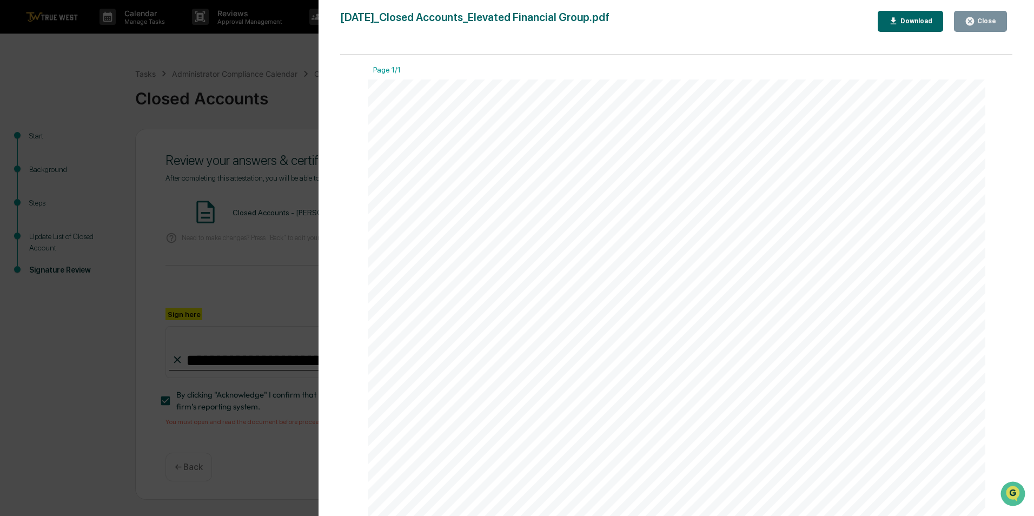
click at [984, 20] on div "Close" at bounding box center [986, 21] width 21 height 8
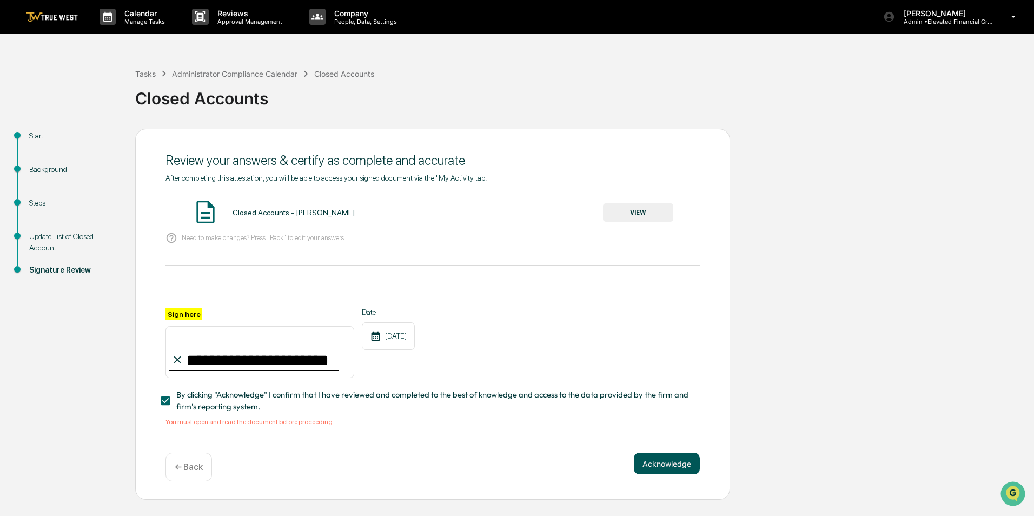
click at [686, 463] on button "Acknowledge" at bounding box center [667, 464] width 66 height 22
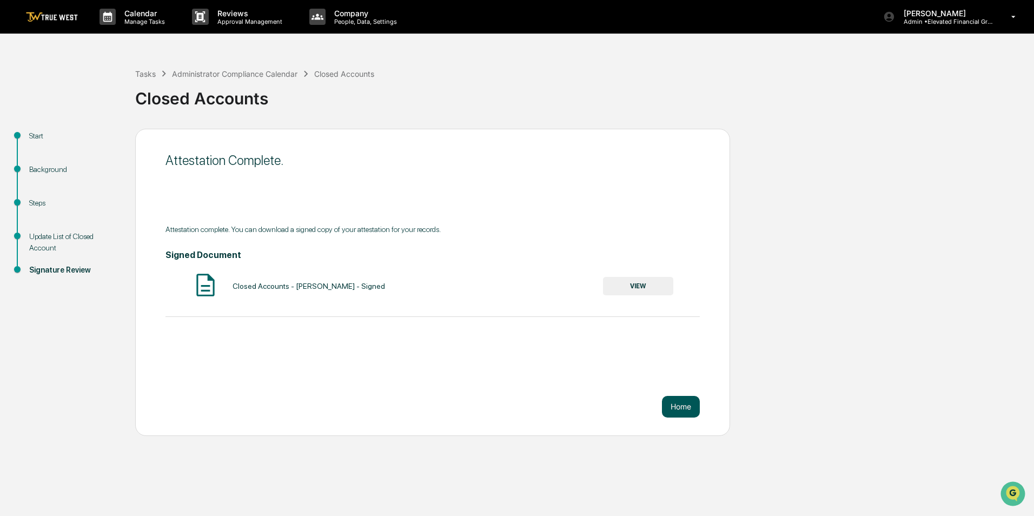
click at [682, 407] on button "Home" at bounding box center [681, 407] width 38 height 22
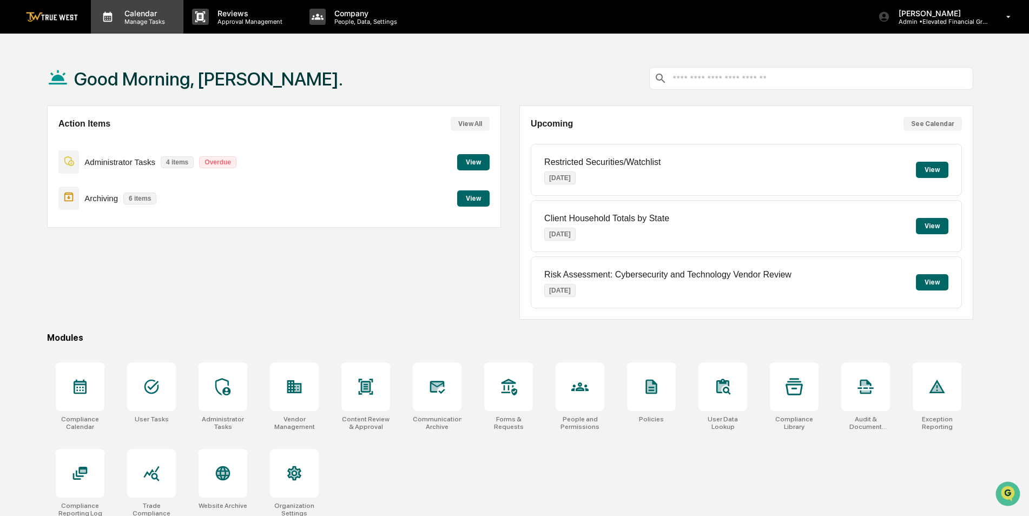
click at [133, 22] on p "Manage Tasks" at bounding box center [143, 22] width 55 height 8
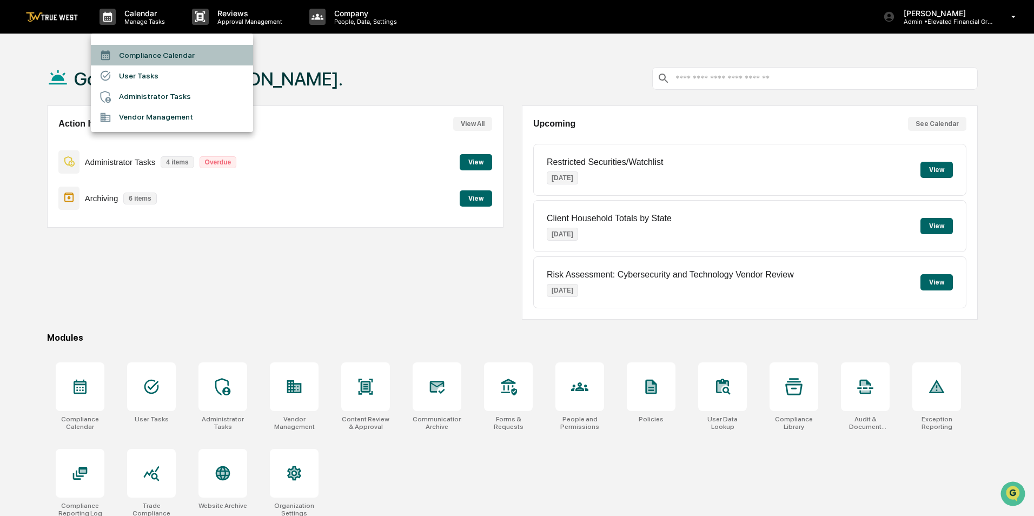
click at [164, 57] on li "Compliance Calendar" at bounding box center [172, 55] width 162 height 21
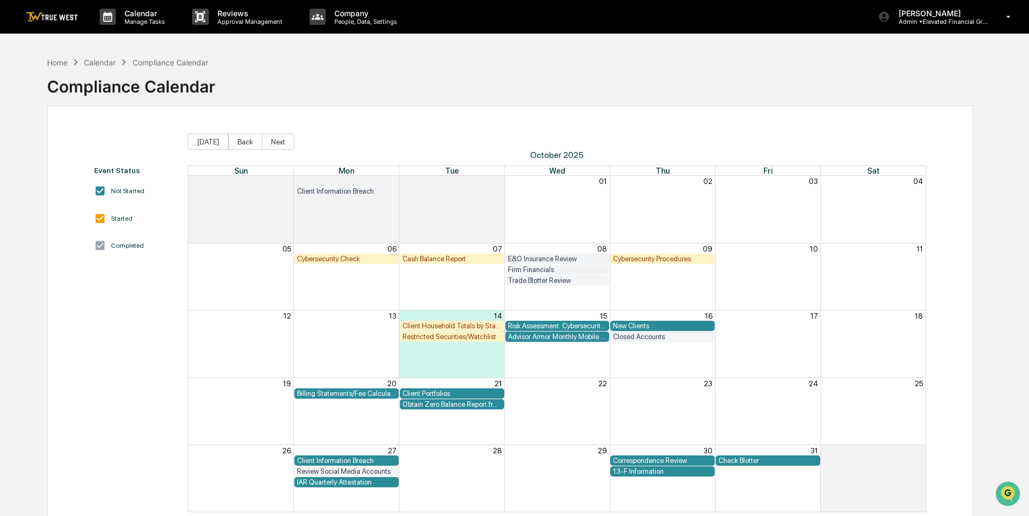
click at [436, 338] on div "Restricted Securities/Watchlist" at bounding box center [452, 337] width 99 height 8
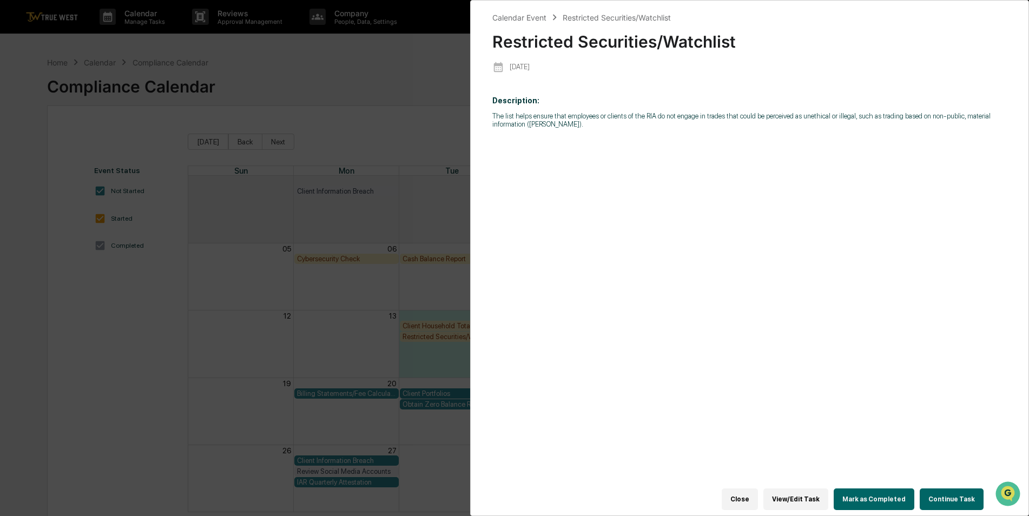
click at [946, 498] on button "Continue Task" at bounding box center [952, 500] width 64 height 22
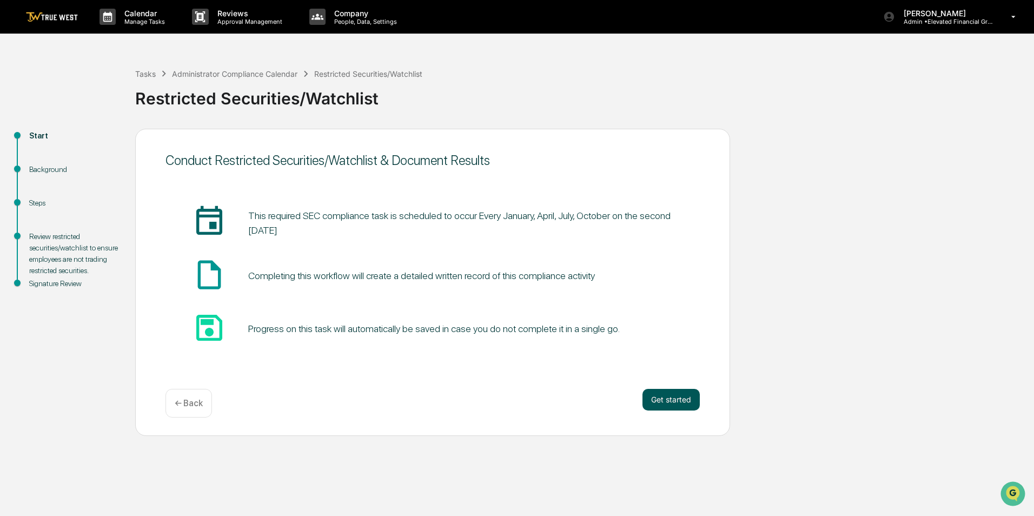
click at [673, 403] on button "Get started" at bounding box center [671, 400] width 57 height 22
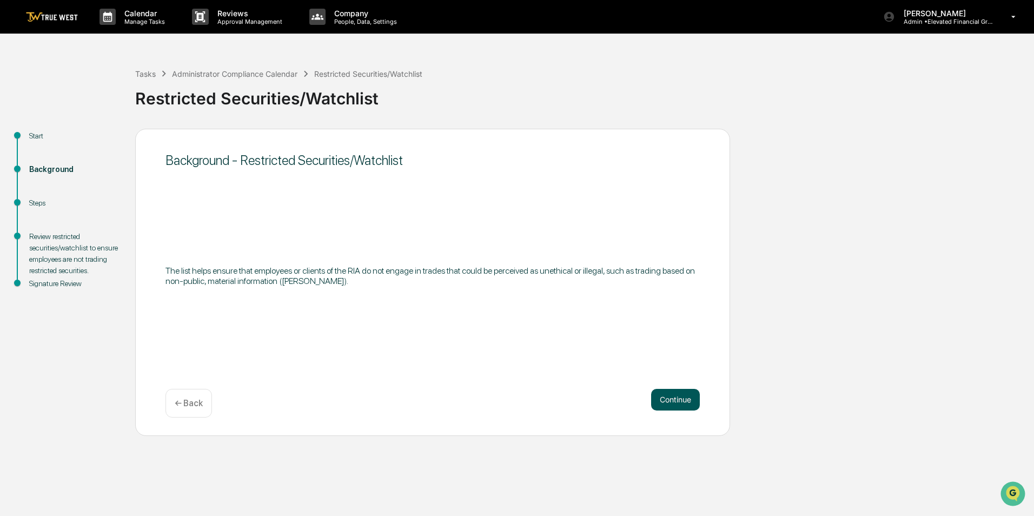
click at [683, 396] on button "Continue" at bounding box center [675, 400] width 49 height 22
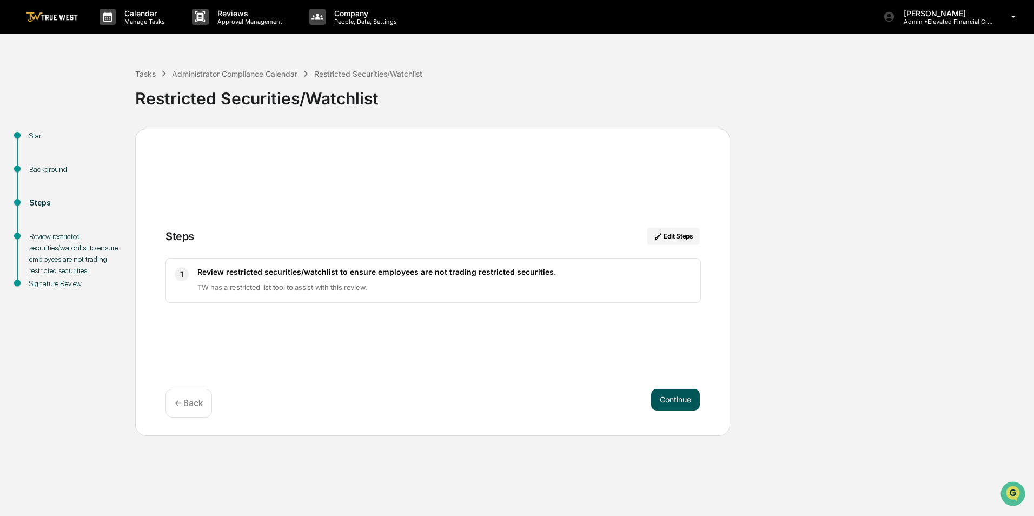
click at [683, 396] on button "Continue" at bounding box center [675, 400] width 49 height 22
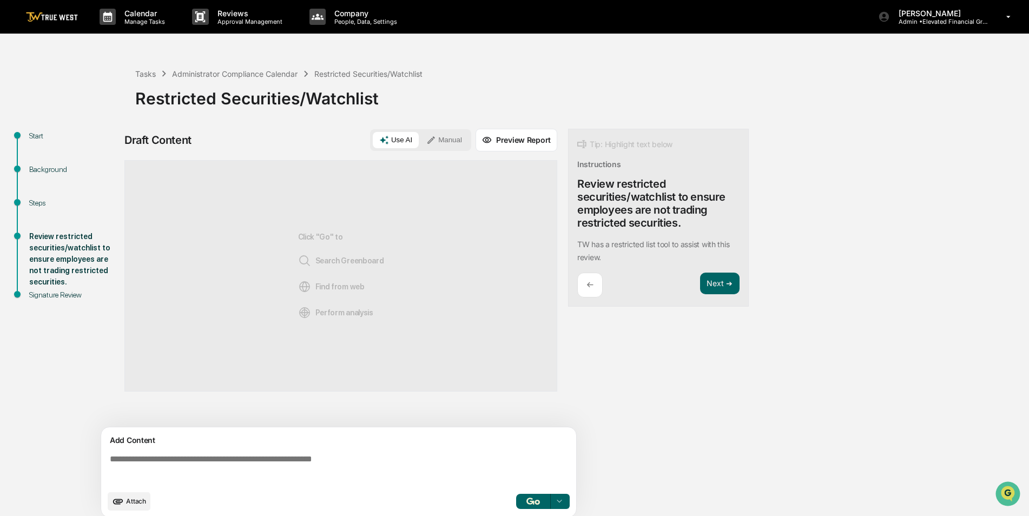
click at [438, 142] on button "Manual" at bounding box center [444, 140] width 49 height 16
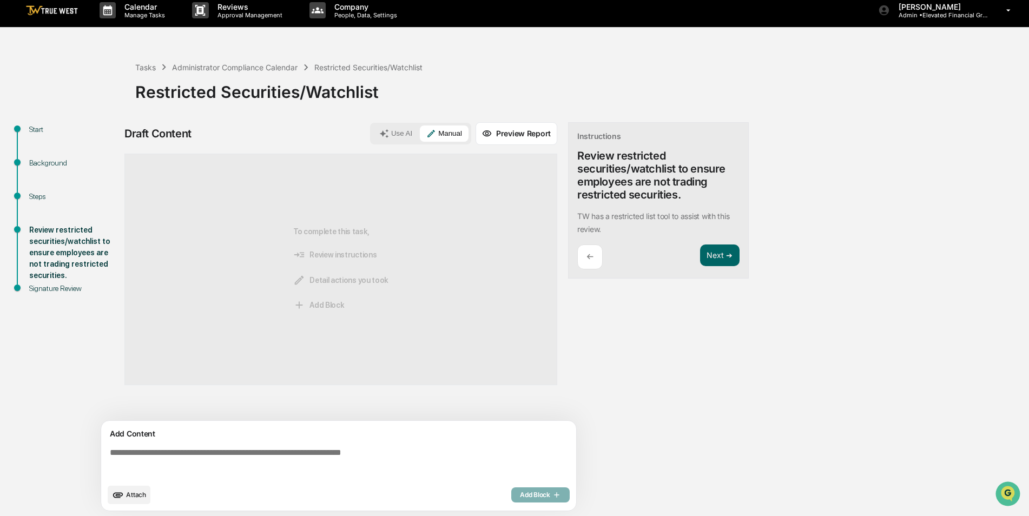
scroll to position [8, 0]
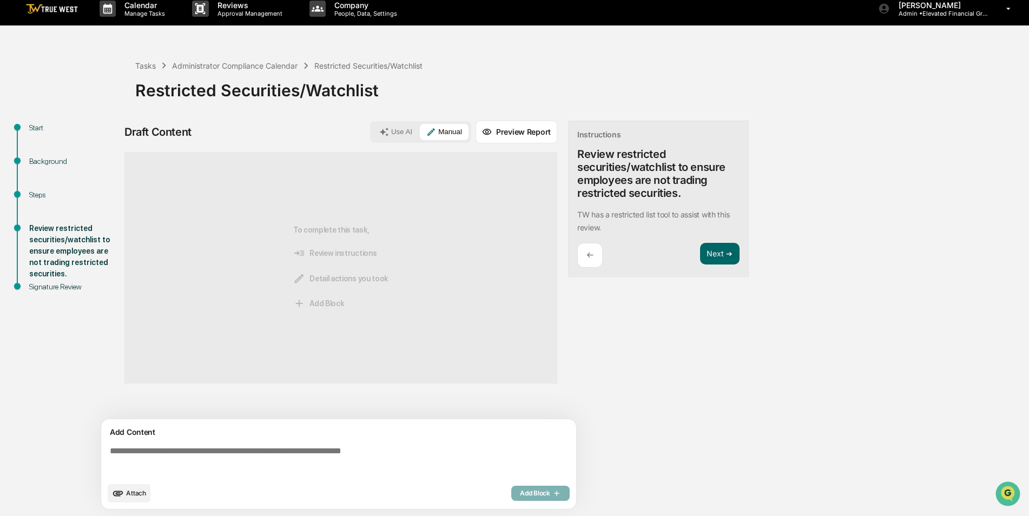
click at [263, 446] on textarea at bounding box center [341, 461] width 471 height 39
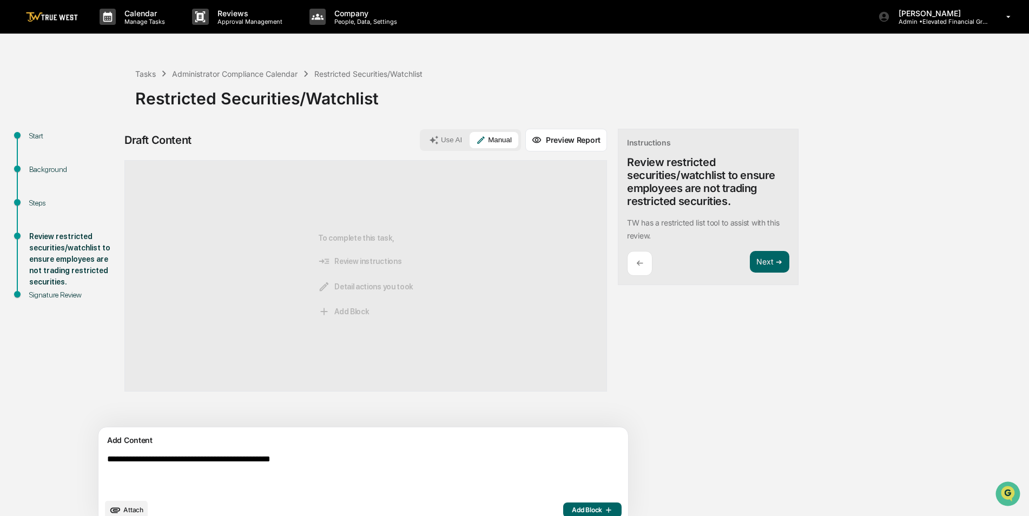
scroll to position [17, 0]
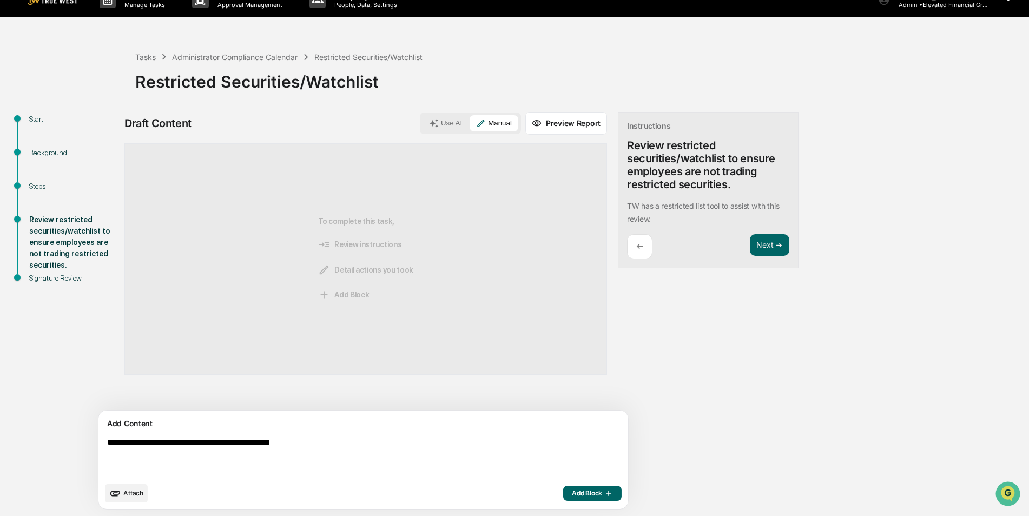
type textarea "**********"
click at [563, 499] on button "Add Block" at bounding box center [592, 493] width 58 height 15
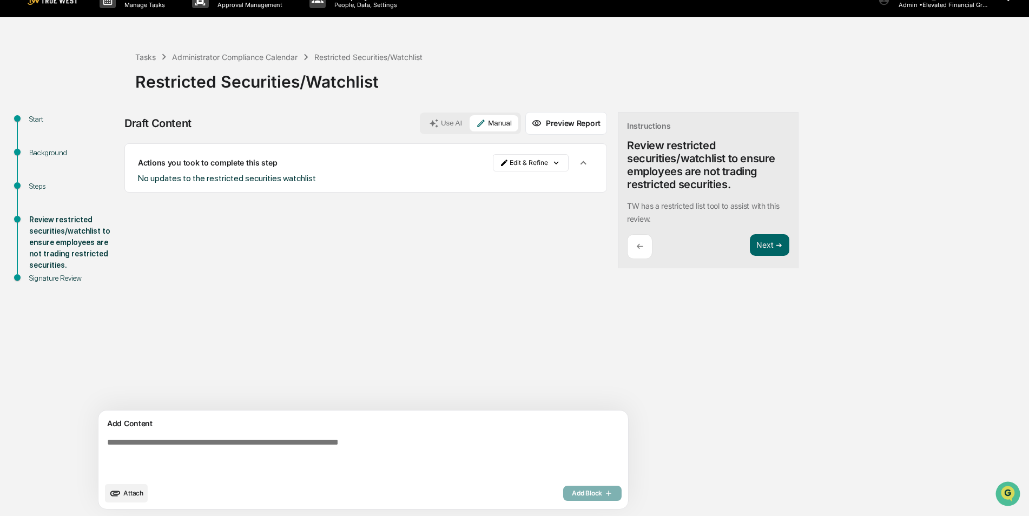
click at [678, 245] on div "← Next ➔" at bounding box center [708, 246] width 162 height 25
click at [750, 254] on button "Next ➔" at bounding box center [769, 245] width 39 height 22
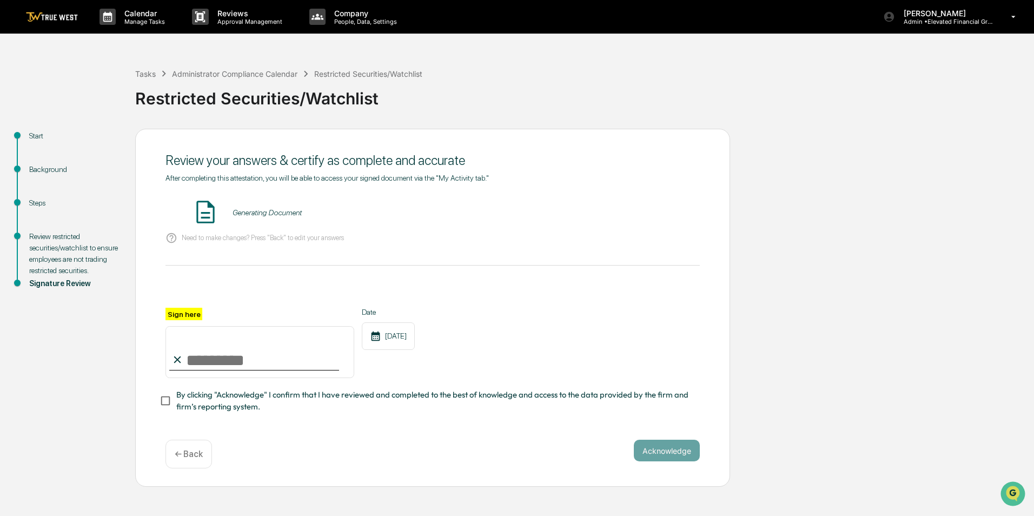
click at [262, 348] on input "Sign here" at bounding box center [260, 352] width 189 height 52
type input "**********"
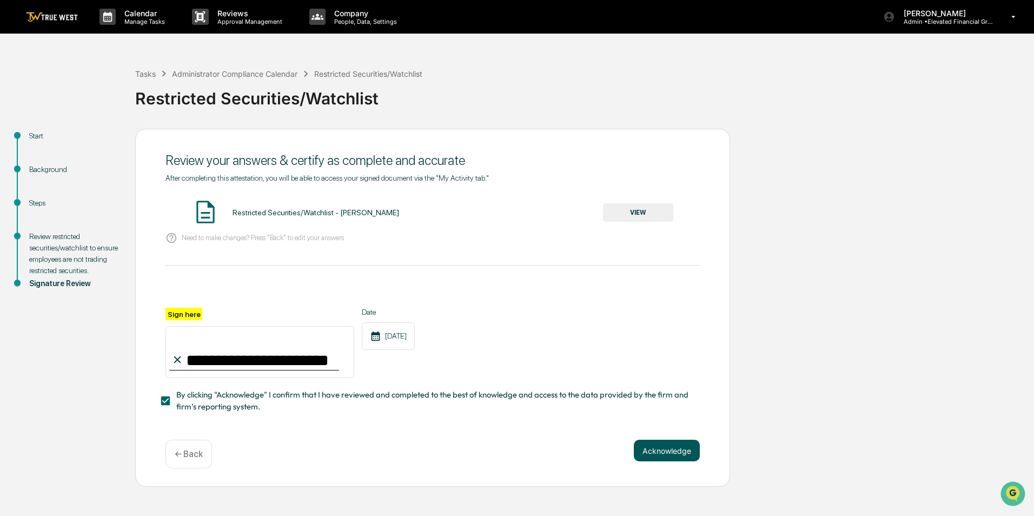
click at [663, 452] on button "Acknowledge" at bounding box center [667, 451] width 66 height 22
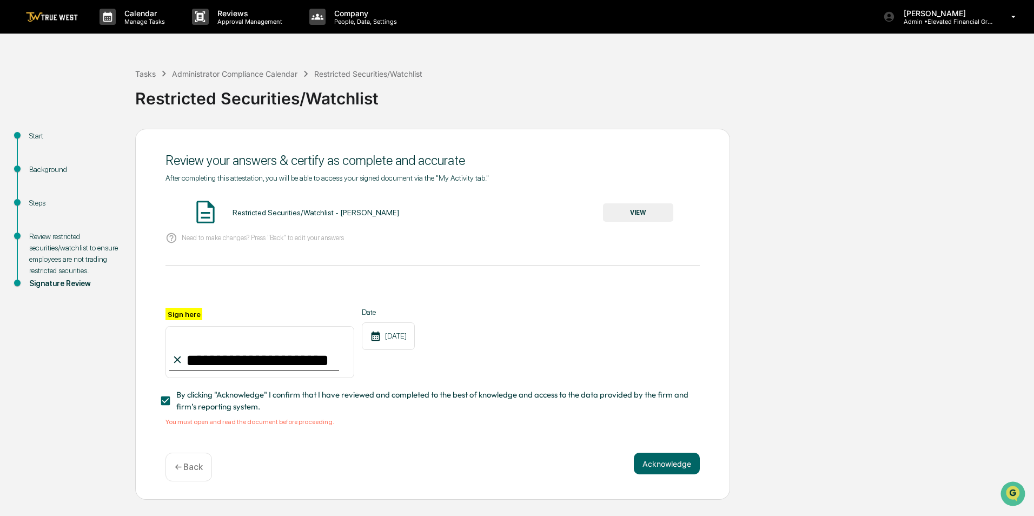
click at [649, 215] on button "VIEW" at bounding box center [638, 212] width 70 height 18
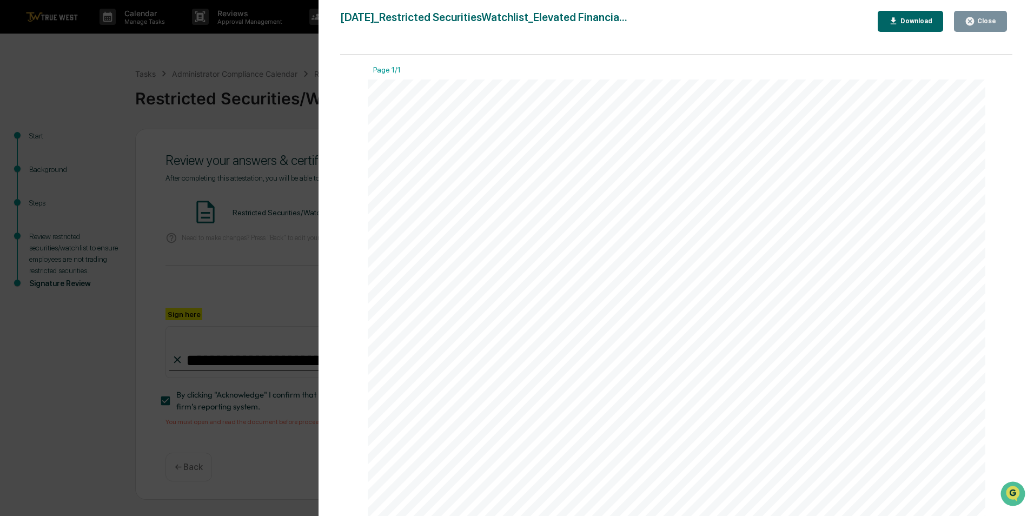
click at [995, 22] on div "Close" at bounding box center [986, 21] width 21 height 8
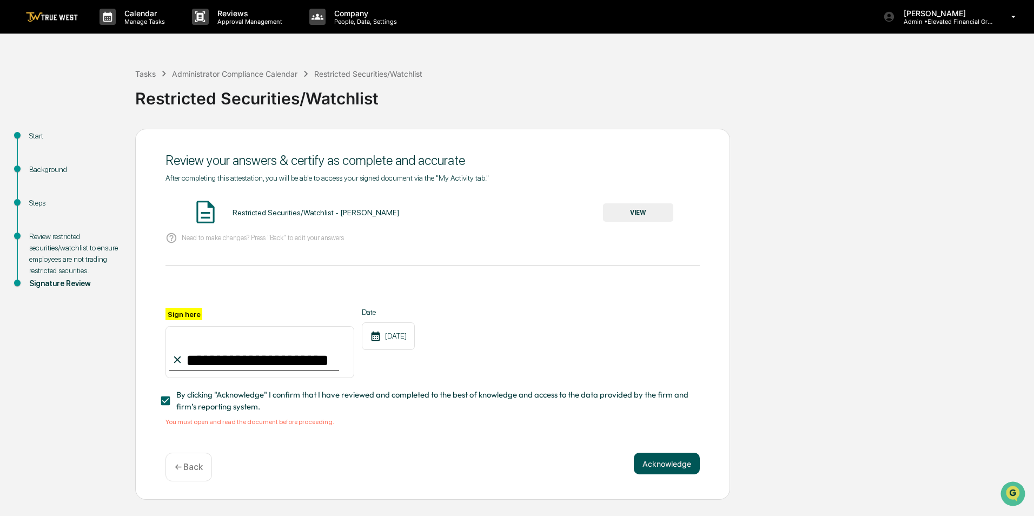
click at [677, 460] on button "Acknowledge" at bounding box center [667, 464] width 66 height 22
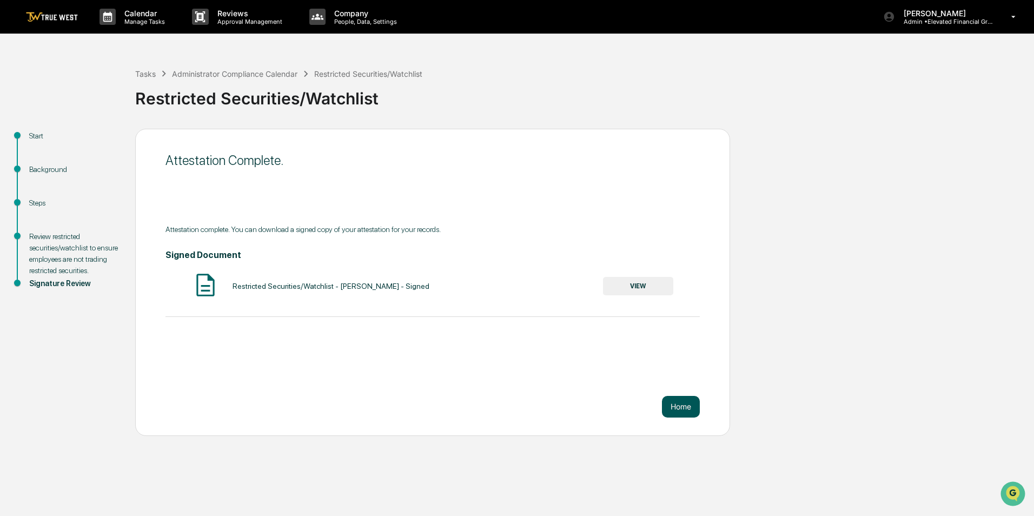
click at [695, 407] on button "Home" at bounding box center [681, 407] width 38 height 22
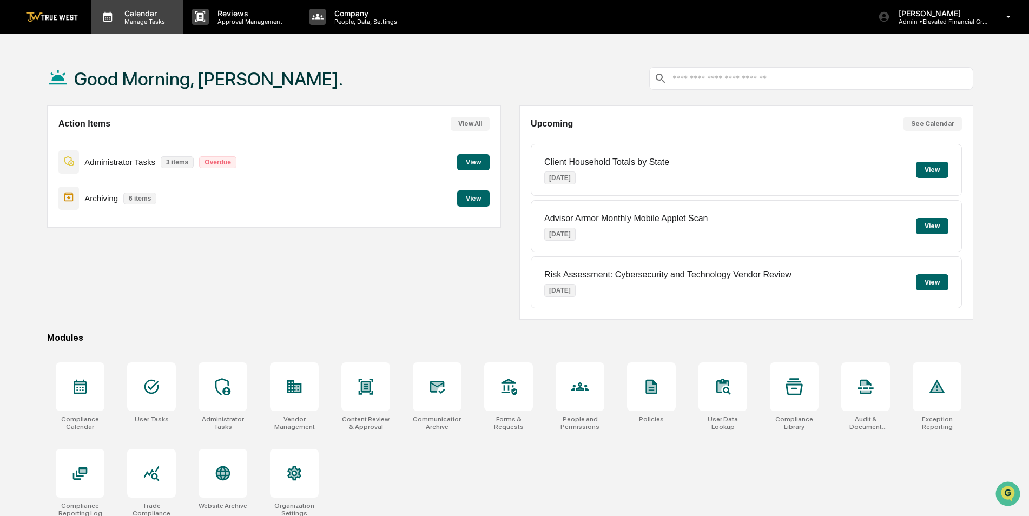
click at [137, 12] on p "Calendar" at bounding box center [143, 13] width 55 height 9
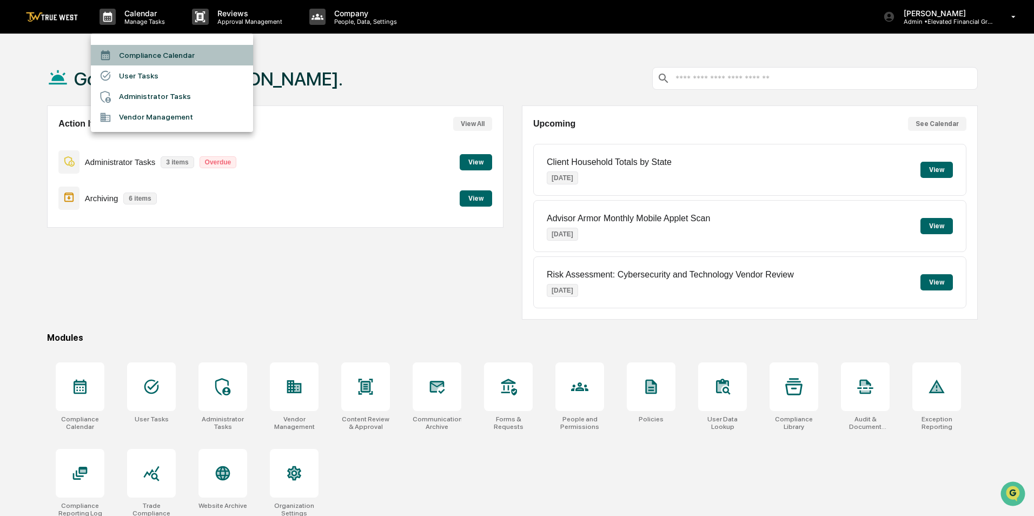
click at [164, 60] on li "Compliance Calendar" at bounding box center [172, 55] width 162 height 21
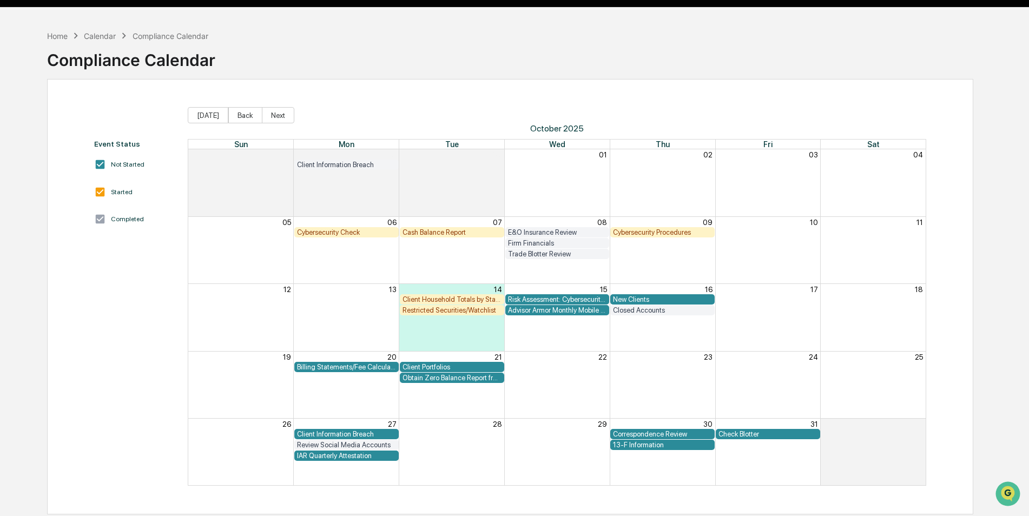
scroll to position [51, 0]
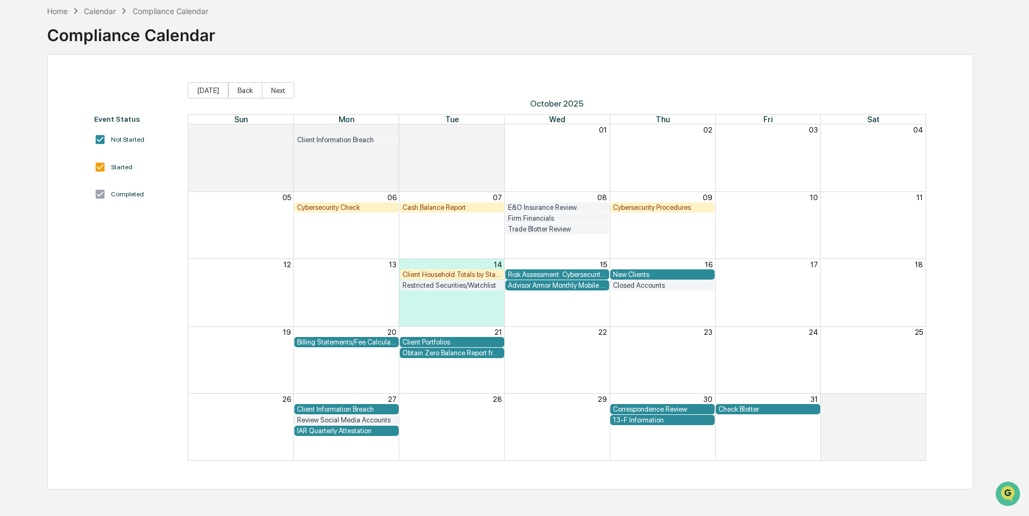
click at [769, 410] on div "Check Blotter" at bounding box center [768, 409] width 99 height 8
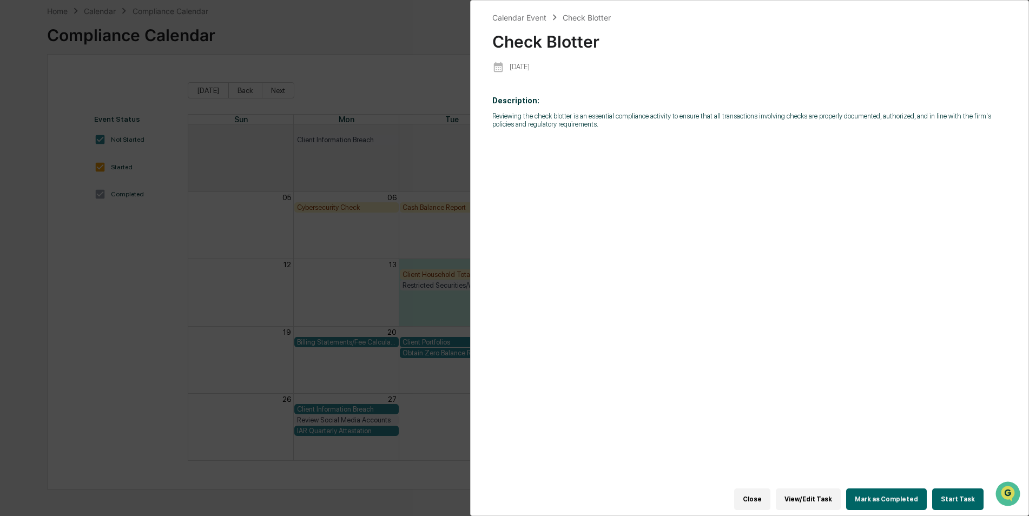
click at [952, 496] on button "Start Task" at bounding box center [957, 500] width 51 height 22
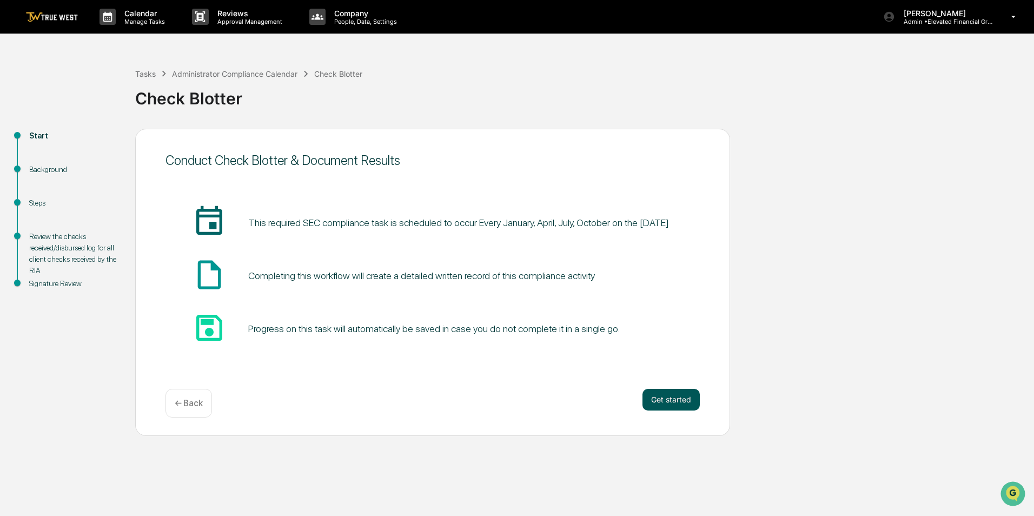
click at [675, 401] on button "Get started" at bounding box center [671, 400] width 57 height 22
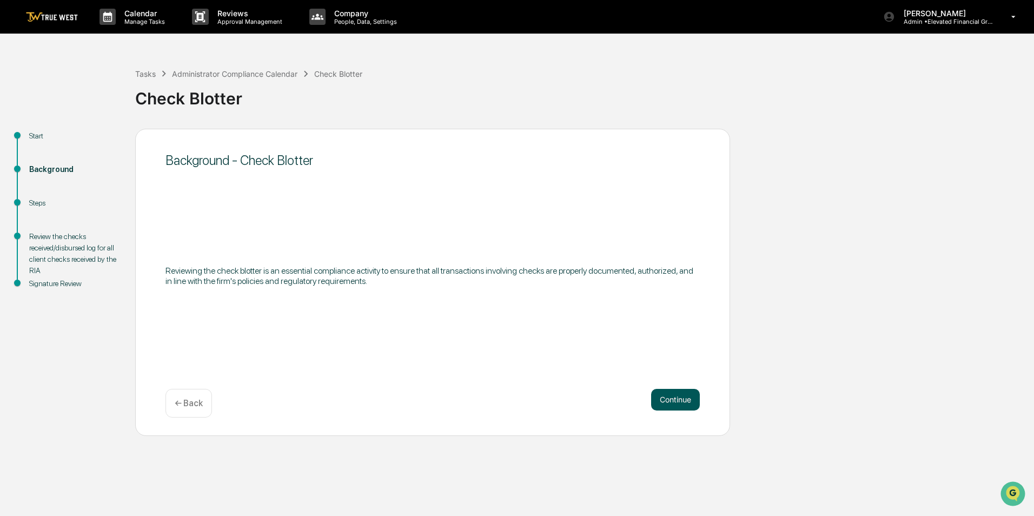
click at [673, 392] on button "Continue" at bounding box center [675, 400] width 49 height 22
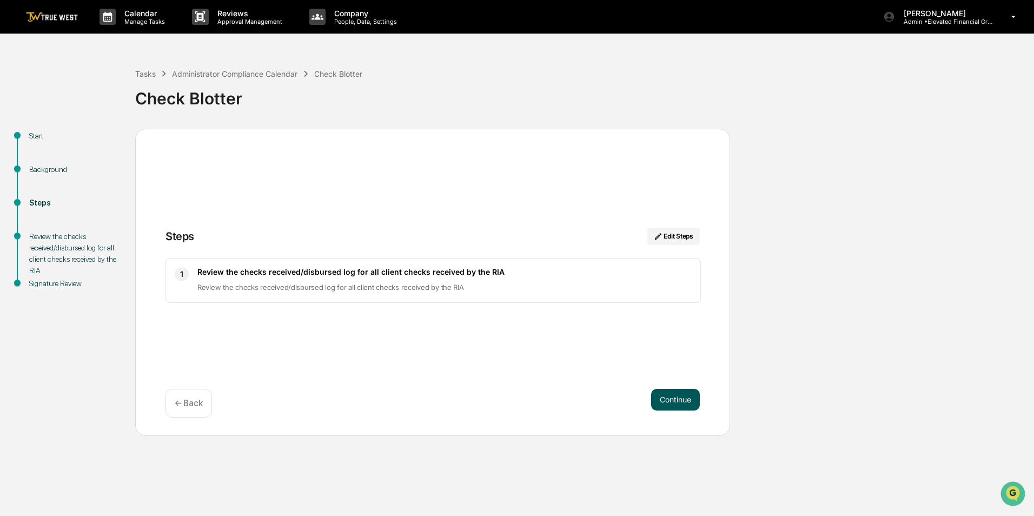
click at [654, 399] on button "Continue" at bounding box center [675, 400] width 49 height 22
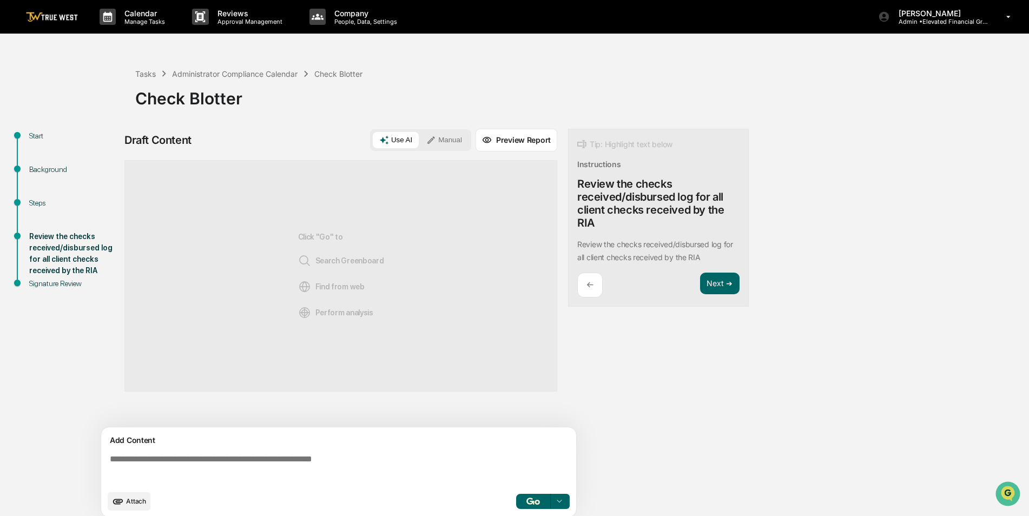
click at [430, 133] on button "Manual" at bounding box center [444, 140] width 49 height 16
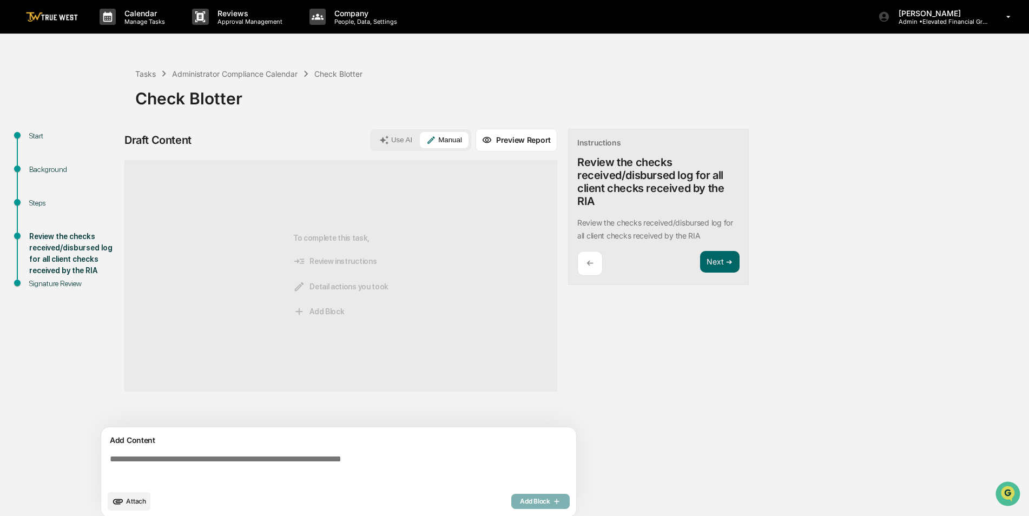
click at [284, 458] on textarea at bounding box center [341, 469] width 471 height 39
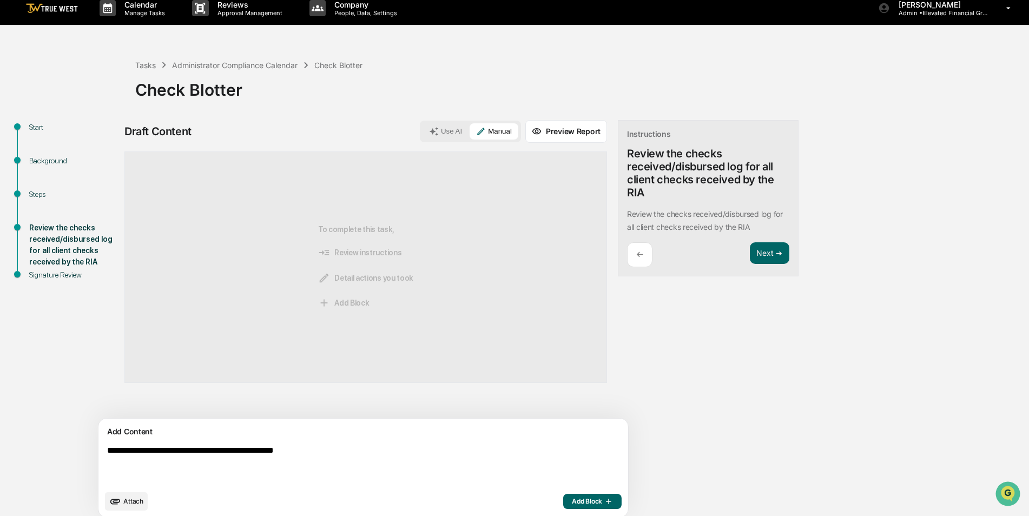
scroll to position [17, 0]
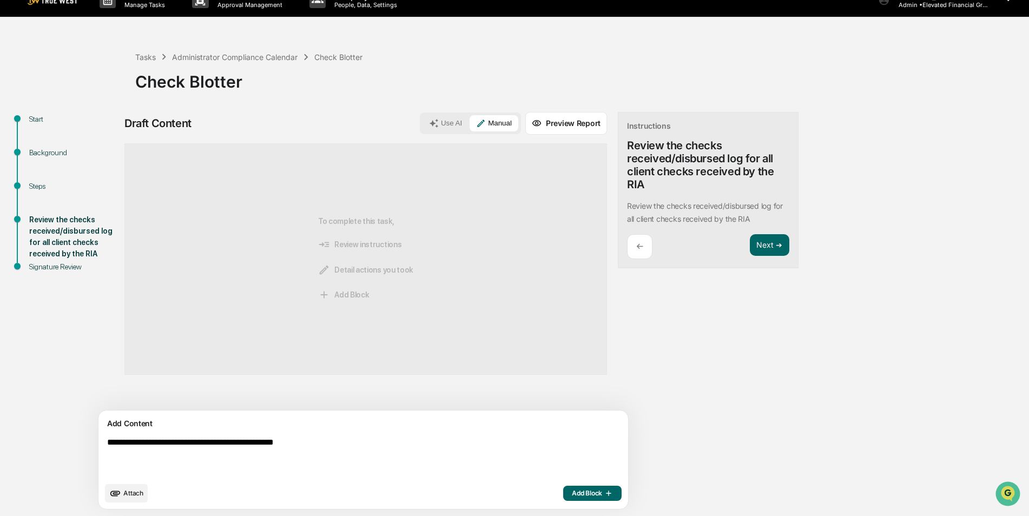
type textarea "**********"
click at [572, 491] on span "Add Block" at bounding box center [592, 493] width 41 height 9
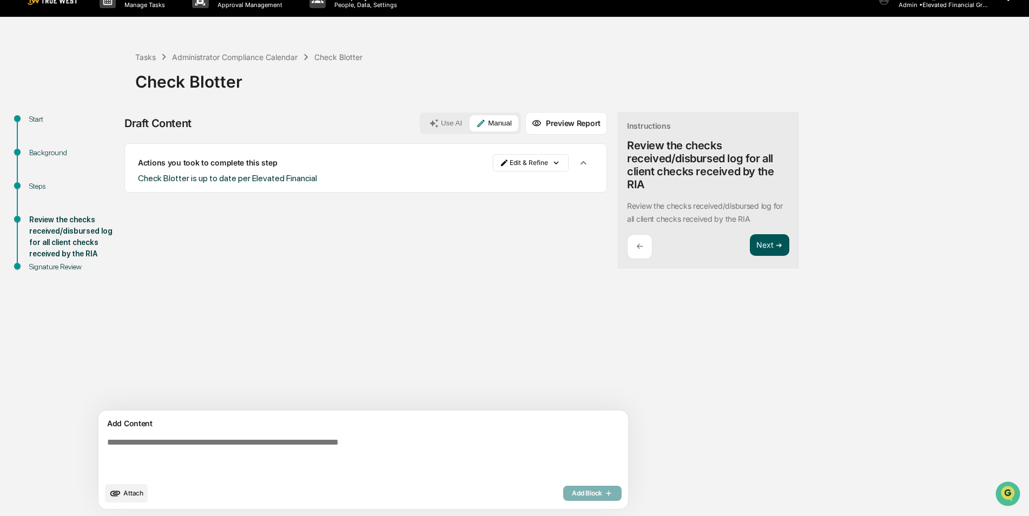
click at [750, 245] on button "Next ➔" at bounding box center [769, 245] width 39 height 22
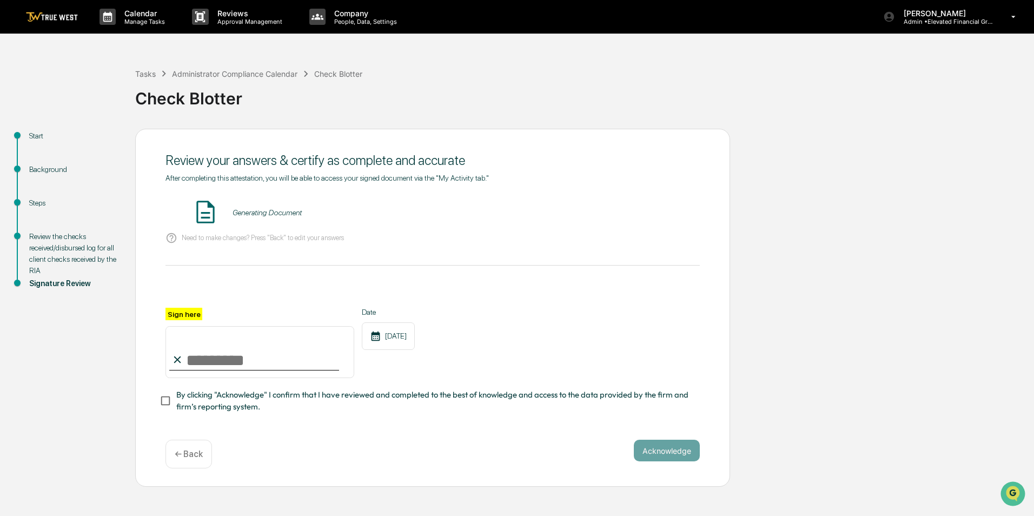
click at [235, 361] on input "Sign here" at bounding box center [260, 352] width 189 height 52
type input "**********"
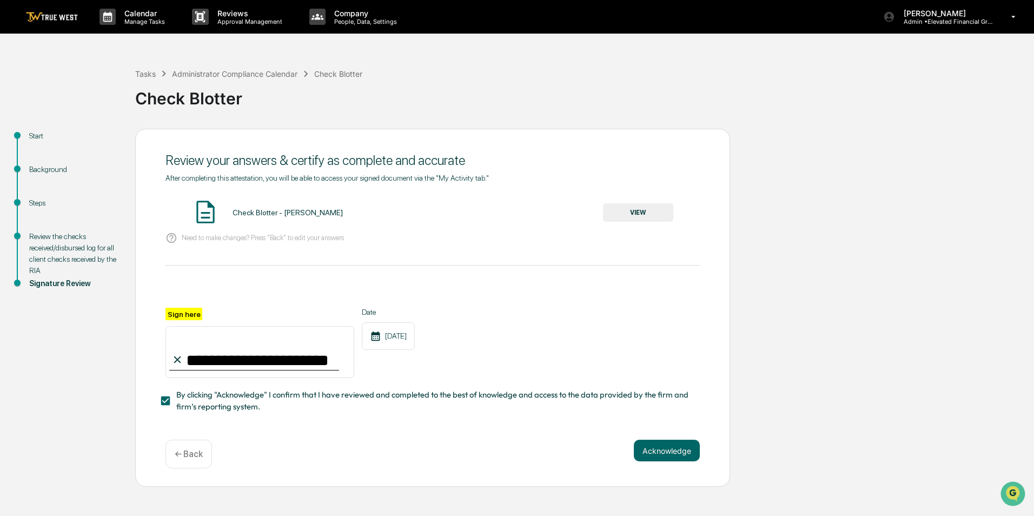
click at [635, 210] on button "VIEW" at bounding box center [638, 212] width 70 height 18
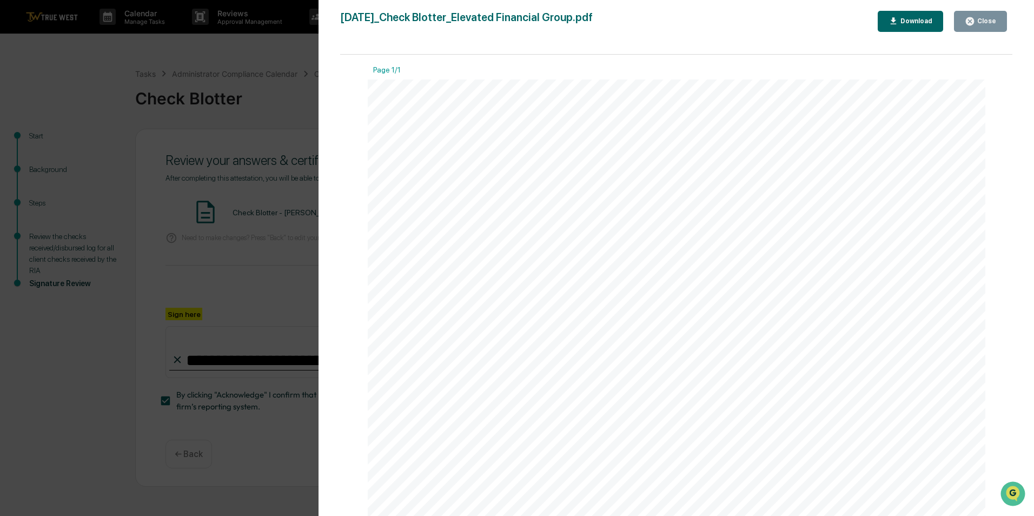
click at [984, 21] on div "Close" at bounding box center [986, 21] width 21 height 8
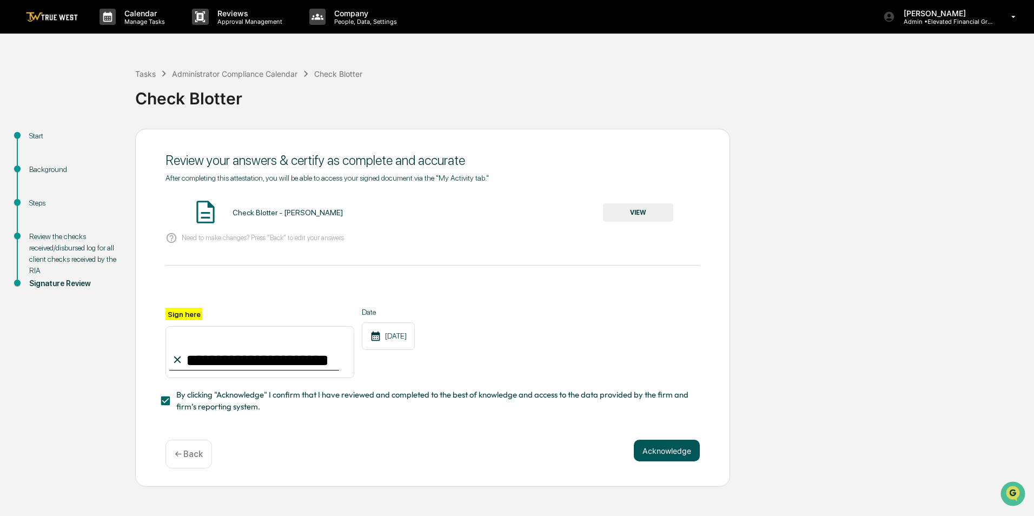
click at [652, 453] on button "Acknowledge" at bounding box center [667, 451] width 66 height 22
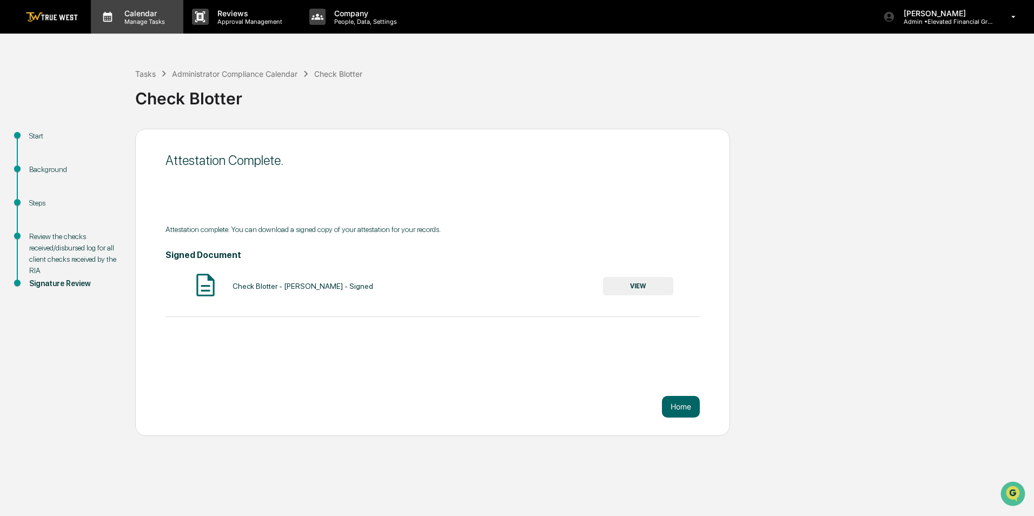
click at [138, 25] on p "Manage Tasks" at bounding box center [143, 22] width 55 height 8
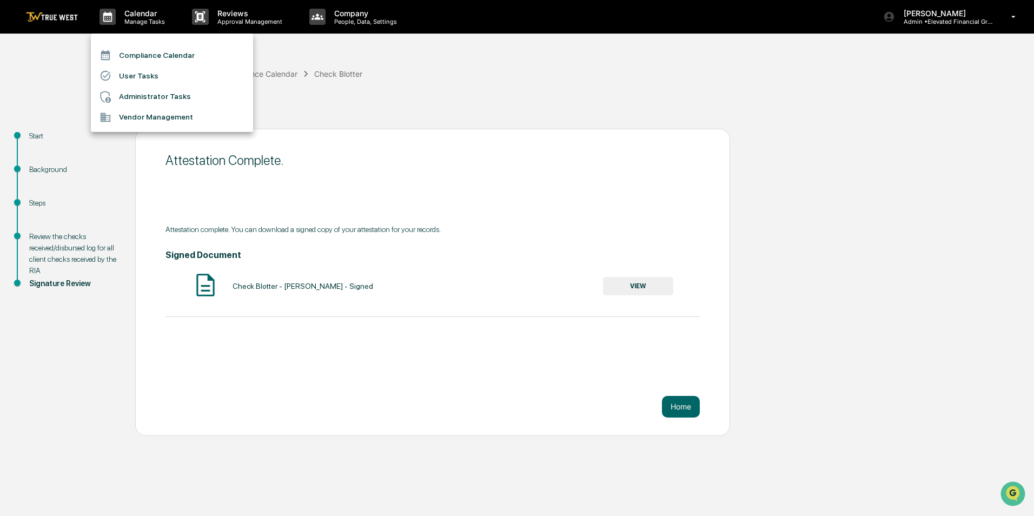
click at [143, 49] on li "Compliance Calendar" at bounding box center [172, 55] width 162 height 21
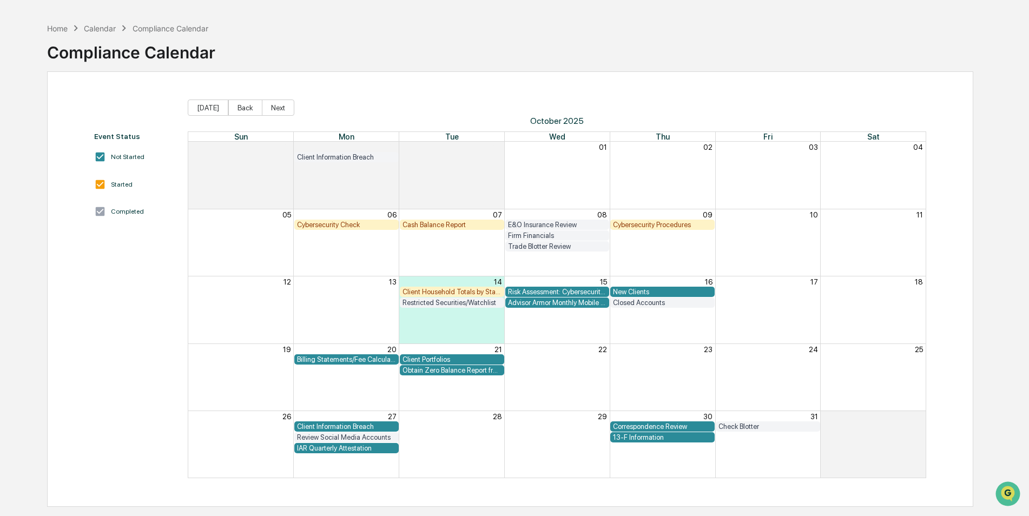
scroll to position [51, 0]
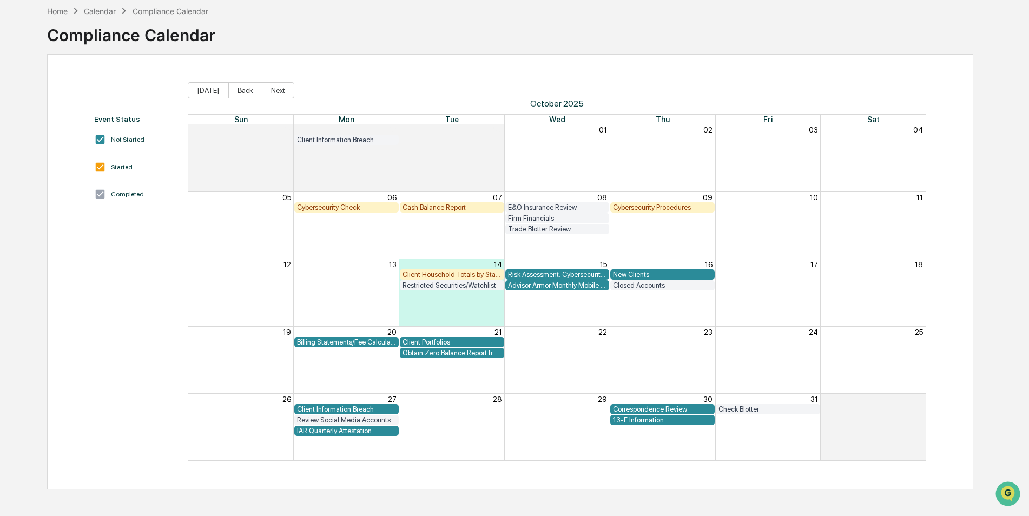
click at [454, 344] on div "Client Portfolios" at bounding box center [452, 342] width 99 height 8
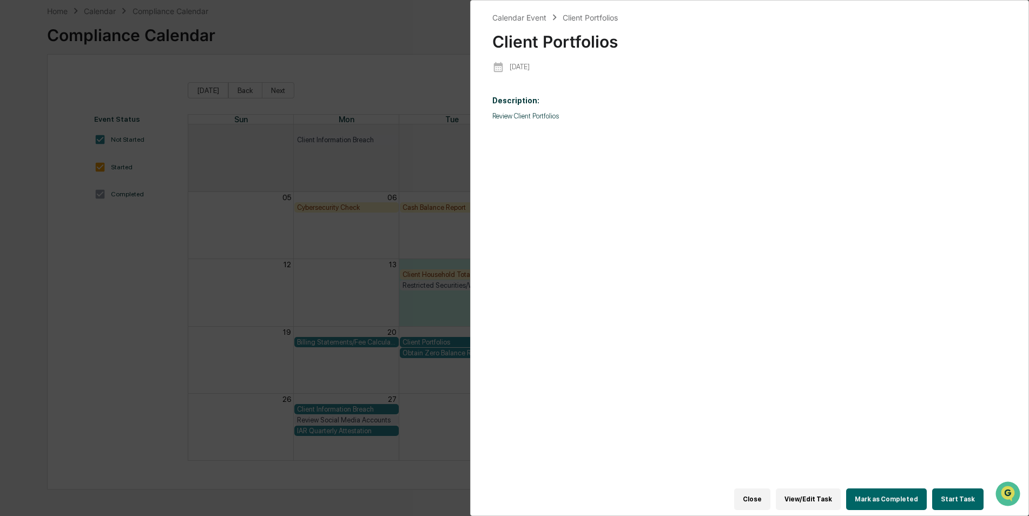
click at [431, 390] on div "Calendar Event Client Portfolios Client Portfolios [DATE] Description: Review C…" at bounding box center [514, 258] width 1029 height 516
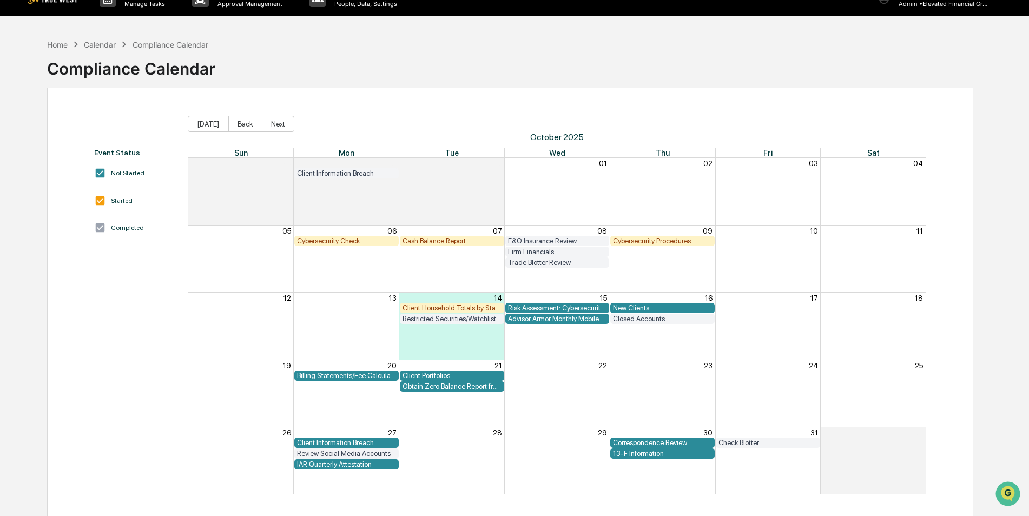
scroll to position [0, 0]
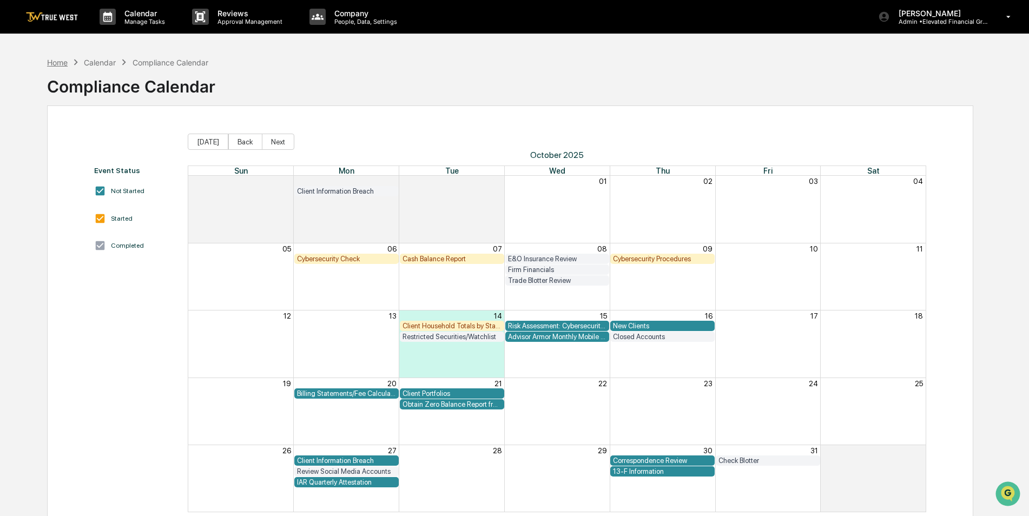
click at [66, 64] on div "Home Calendar Compliance Calendar Compliance Calendar" at bounding box center [131, 78] width 168 height 44
click at [64, 60] on div "Home" at bounding box center [57, 62] width 21 height 9
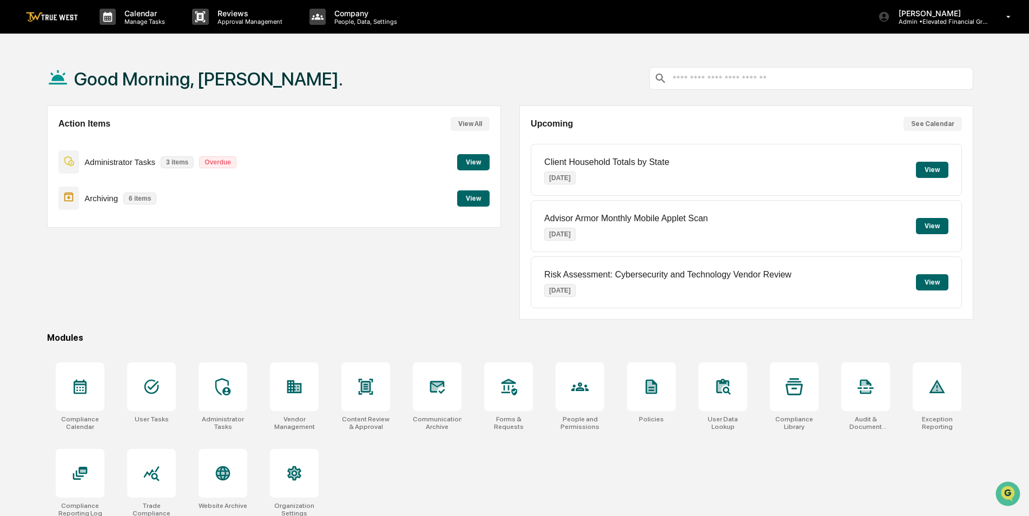
click at [484, 196] on button "View" at bounding box center [473, 198] width 32 height 16
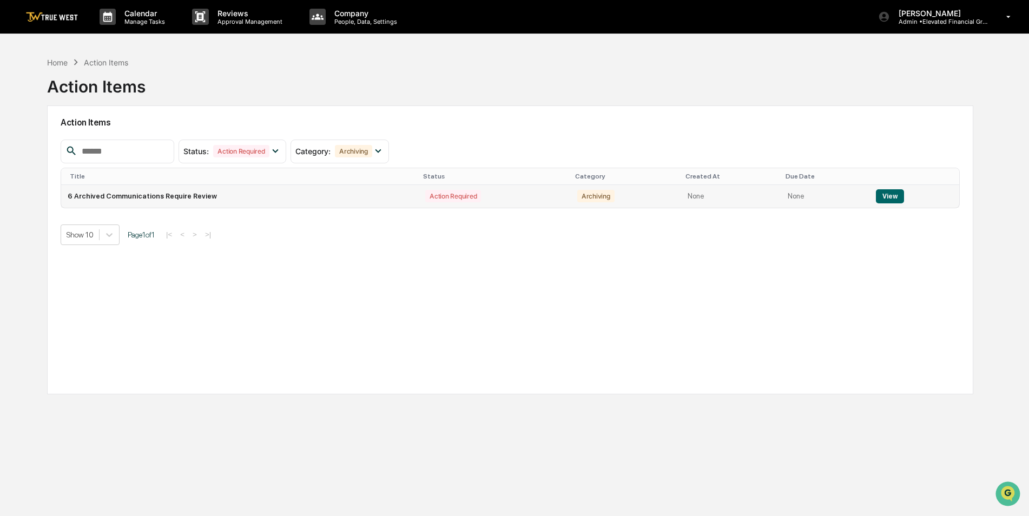
click at [883, 196] on button "View" at bounding box center [890, 196] width 28 height 14
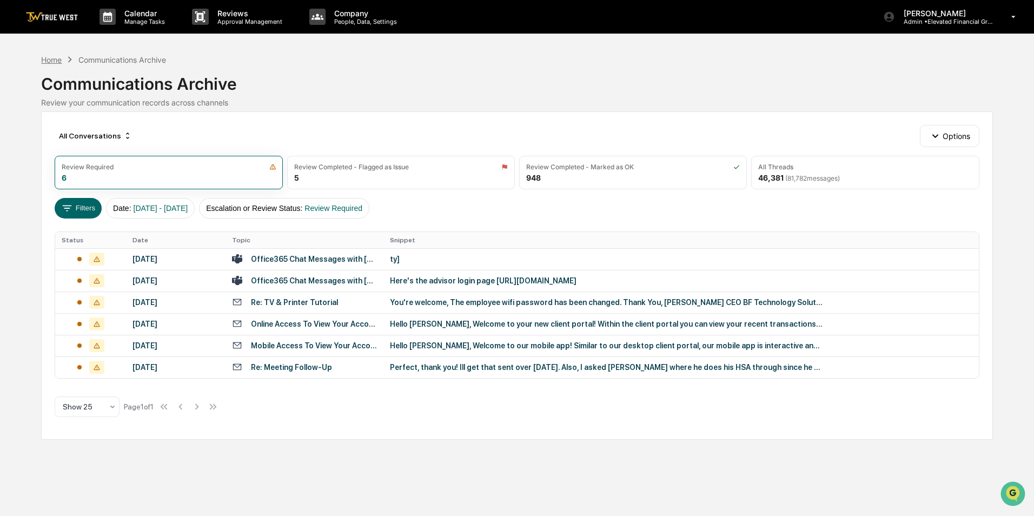
click at [61, 63] on div "Home" at bounding box center [51, 59] width 21 height 9
